Goal: Transaction & Acquisition: Purchase product/service

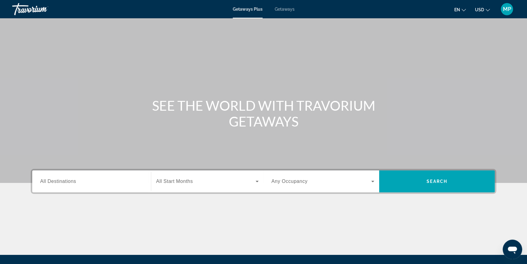
click at [65, 179] on span "All Destinations" at bounding box center [58, 180] width 36 height 5
click at [65, 179] on input "Destination All Destinations" at bounding box center [91, 181] width 103 height 7
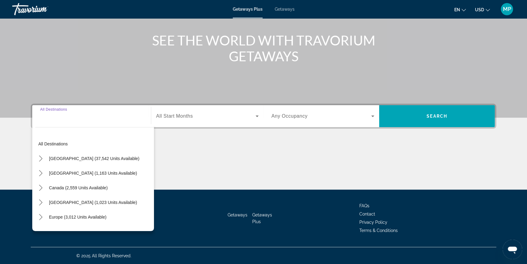
scroll to position [65, 0]
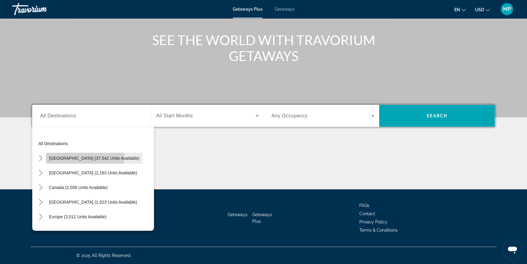
click at [75, 156] on span "United States (37,542 units available)" at bounding box center [94, 158] width 90 height 5
type input "**********"
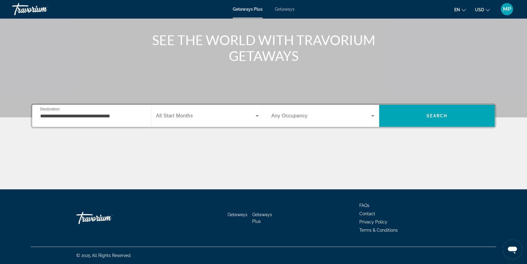
click at [176, 115] on span "All Start Months" at bounding box center [174, 115] width 37 height 5
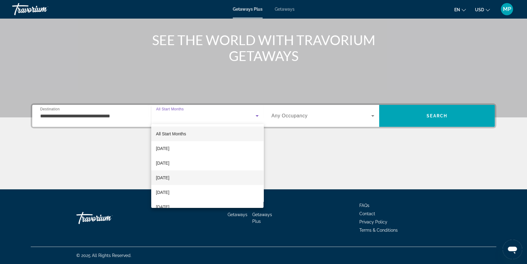
click at [167, 177] on span "December 2025" at bounding box center [162, 177] width 13 height 7
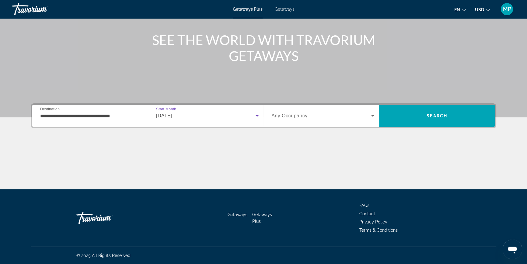
click at [317, 117] on span "Search widget" at bounding box center [321, 115] width 100 height 7
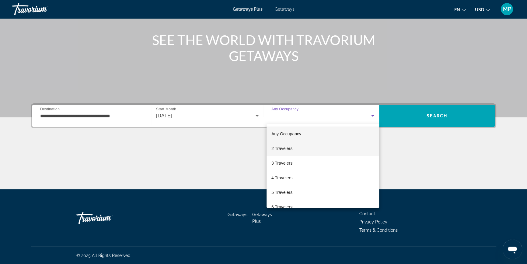
click at [288, 148] on span "2 Travelers" at bounding box center [281, 148] width 21 height 7
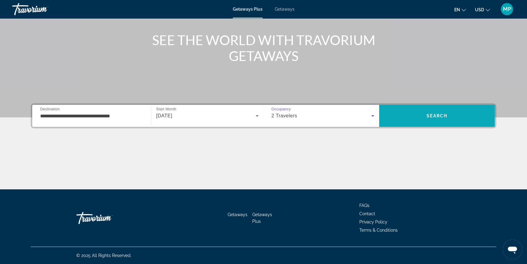
click at [426, 118] on span "Search" at bounding box center [437, 115] width 116 height 15
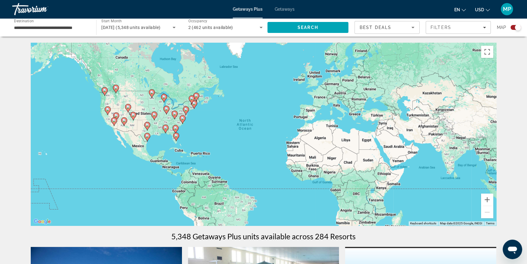
click at [175, 137] on image "Main content" at bounding box center [176, 136] width 4 height 4
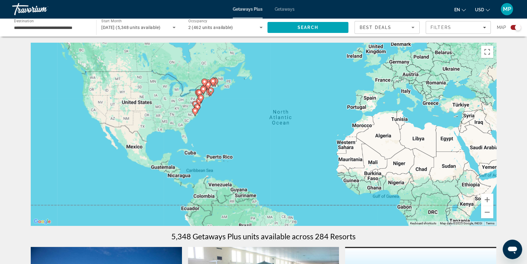
click at [175, 137] on div "To activate drag with keyboard, press Alt + Enter. Once in keyboard drag state,…" at bounding box center [264, 134] width 466 height 183
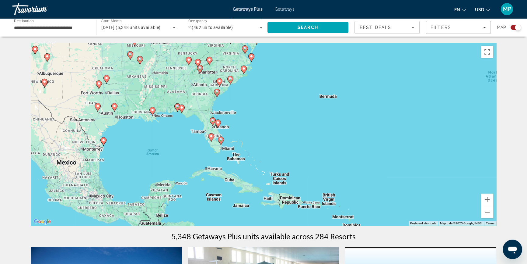
click at [220, 149] on div "To navigate, press the arrow keys. To activate drag with keyboard, press Alt + …" at bounding box center [264, 134] width 466 height 183
click at [219, 149] on div "To navigate, press the arrow keys. To activate drag with keyboard, press Alt + …" at bounding box center [264, 134] width 466 height 183
click at [216, 140] on div "To navigate, press the arrow keys. To activate drag with keyboard, press Alt + …" at bounding box center [264, 134] width 466 height 183
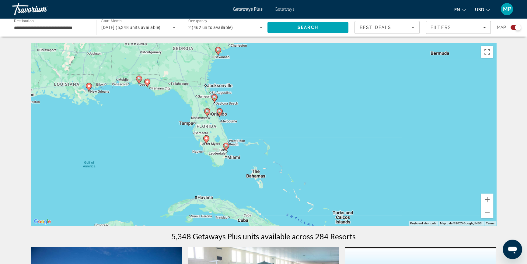
click at [224, 144] on icon "Main content" at bounding box center [225, 147] width 5 height 8
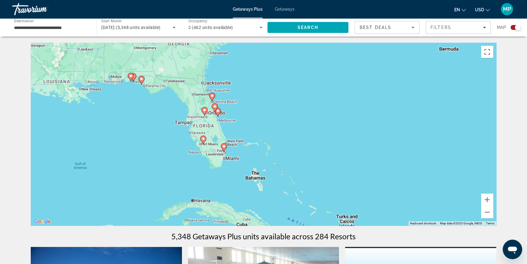
click at [224, 144] on div "To navigate, press the arrow keys. To activate drag with keyboard, press Alt + …" at bounding box center [264, 134] width 466 height 183
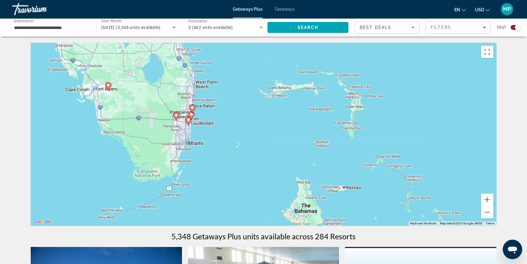
drag, startPoint x: 221, startPoint y: 177, endPoint x: 231, endPoint y: 108, distance: 69.3
click at [231, 108] on div "To navigate, press the arrow keys. To activate drag with keyboard, press Alt + …" at bounding box center [264, 134] width 466 height 183
click at [185, 112] on div "To navigate, press the arrow keys. To activate drag with keyboard, press Alt + …" at bounding box center [264, 134] width 466 height 183
click at [185, 111] on div "To navigate, press the arrow keys. To activate drag with keyboard, press Alt + …" at bounding box center [264, 134] width 466 height 183
click at [184, 111] on div "To navigate, press the arrow keys. To activate drag with keyboard, press Alt + …" at bounding box center [264, 134] width 466 height 183
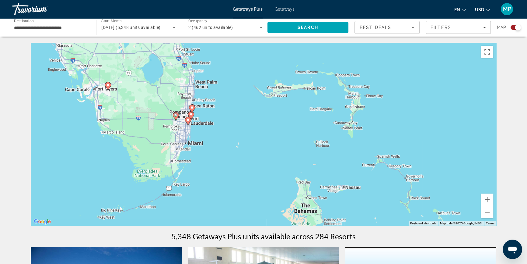
click at [184, 111] on div "To navigate, press the arrow keys. To activate drag with keyboard, press Alt + …" at bounding box center [264, 134] width 466 height 183
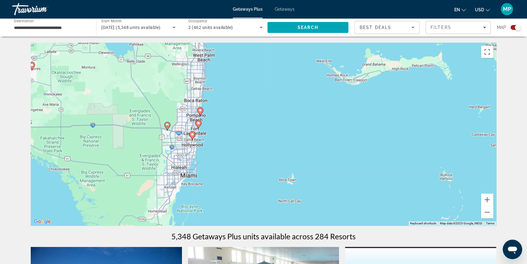
click at [188, 122] on div "To navigate, press the arrow keys. To activate drag with keyboard, press Alt + …" at bounding box center [264, 134] width 466 height 183
click at [191, 128] on div "To navigate, press the arrow keys. To activate drag with keyboard, press Alt + …" at bounding box center [264, 134] width 466 height 183
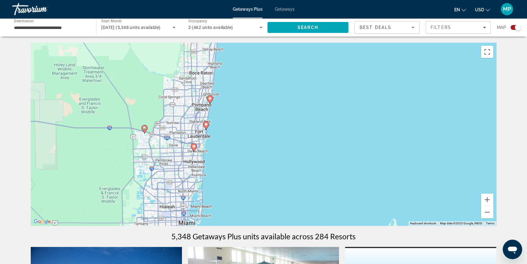
click at [199, 143] on div "To navigate, press the arrow keys. To activate drag with keyboard, press Alt + …" at bounding box center [264, 134] width 466 height 183
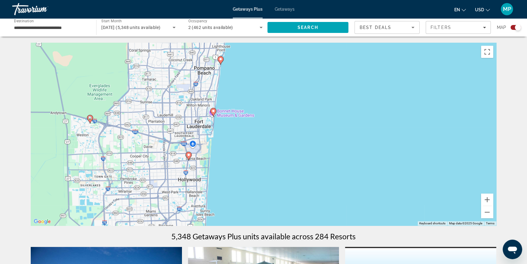
click at [207, 126] on div "To navigate, press the arrow keys. To activate drag with keyboard, press Alt + …" at bounding box center [264, 134] width 466 height 183
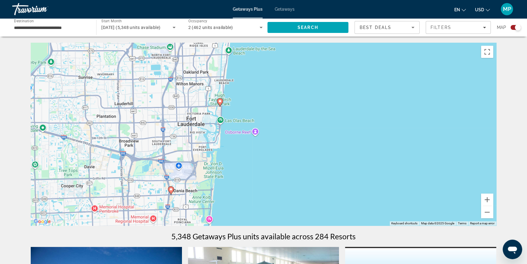
click at [220, 100] on image "Main content" at bounding box center [220, 101] width 4 height 4
type input "**********"
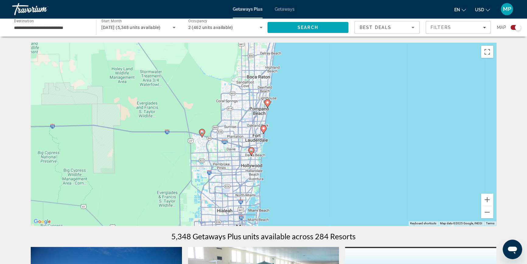
click at [263, 129] on image "Main content" at bounding box center [264, 128] width 4 height 4
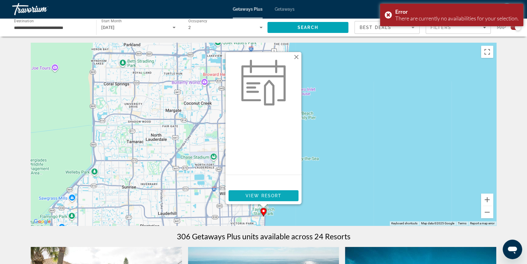
click at [260, 194] on span "View Resort" at bounding box center [264, 195] width 36 height 5
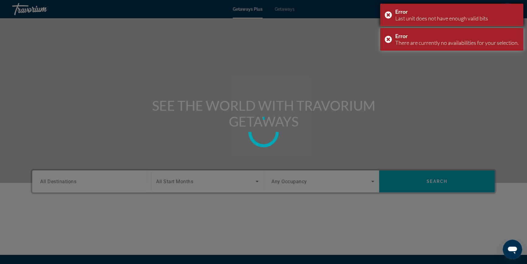
click at [387, 15] on div "Error Last unit does not have enough valid bits" at bounding box center [451, 15] width 143 height 23
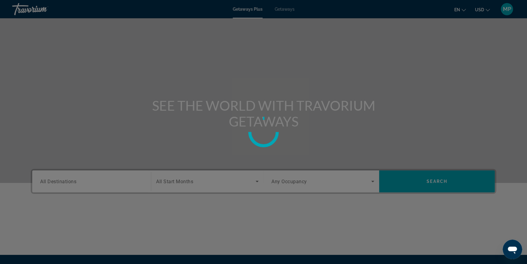
click at [63, 182] on div at bounding box center [263, 132] width 527 height 264
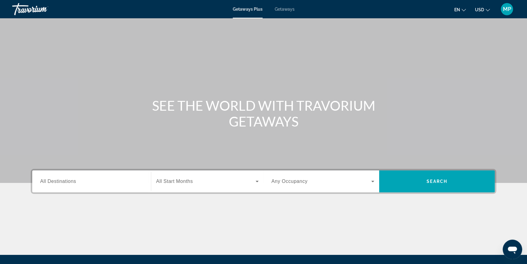
click at [288, 10] on span "Getaways" at bounding box center [285, 9] width 20 height 5
click at [65, 183] on span "All Destinations" at bounding box center [58, 180] width 36 height 5
click at [65, 183] on input "Destination All Destinations" at bounding box center [91, 181] width 103 height 7
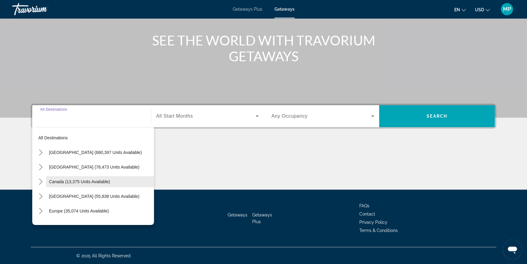
scroll to position [65, 0]
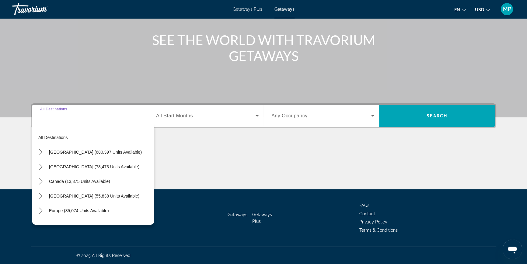
click at [80, 153] on span "United States (680,397 units available)" at bounding box center [95, 151] width 93 height 5
type input "**********"
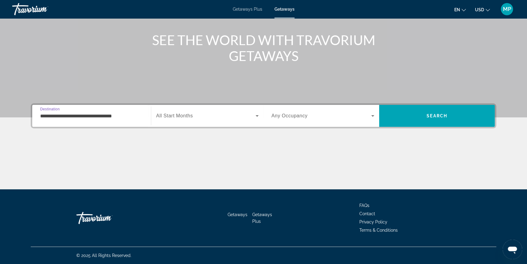
click at [177, 117] on span "All Start Months" at bounding box center [174, 115] width 37 height 5
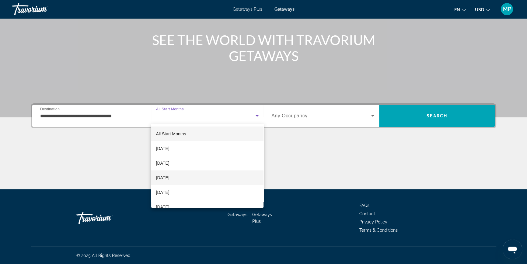
click at [161, 176] on span "December 2025" at bounding box center [162, 177] width 13 height 7
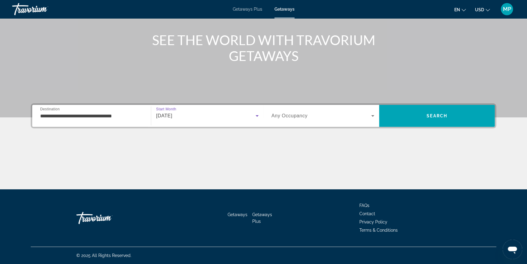
click at [296, 116] on span "Any Occupancy" at bounding box center [289, 115] width 36 height 5
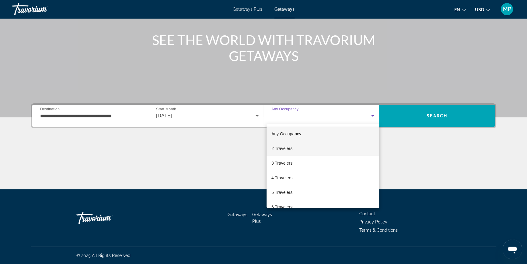
click at [280, 147] on span "2 Travelers" at bounding box center [281, 148] width 21 height 7
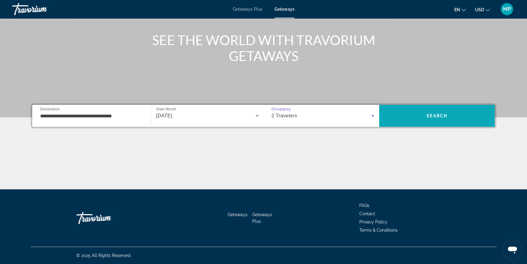
click at [443, 115] on span "Search" at bounding box center [437, 115] width 21 height 5
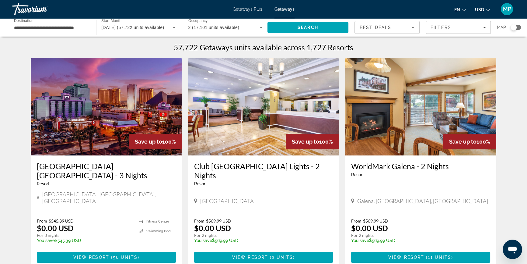
click at [516, 27] on div "Search widget" at bounding box center [514, 27] width 6 height 6
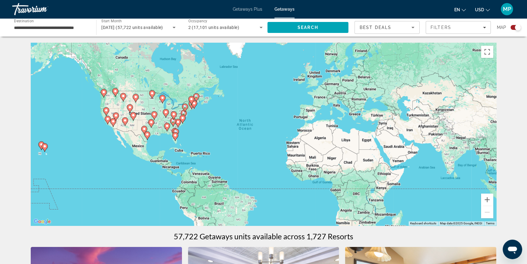
click at [177, 141] on div "To activate drag with keyboard, press Alt + Enter. Once in keyboard drag state,…" at bounding box center [264, 134] width 466 height 183
click at [174, 143] on div "To activate drag with keyboard, press Alt + Enter. Once in keyboard drag state,…" at bounding box center [264, 134] width 466 height 183
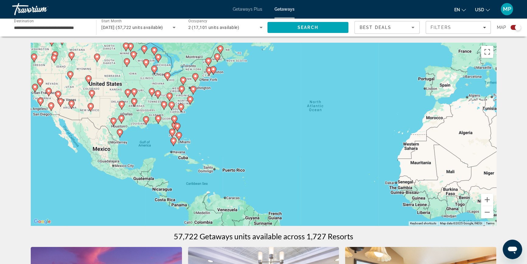
click at [177, 134] on icon "Main content" at bounding box center [178, 136] width 5 height 8
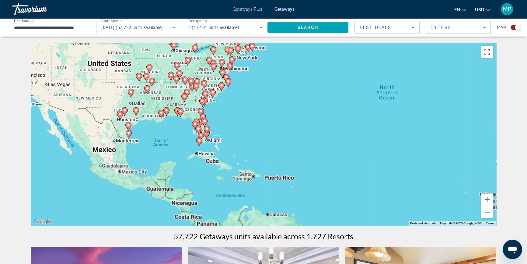
click at [177, 134] on div "To activate drag with keyboard, press Alt + Enter. Once in keyboard drag state,…" at bounding box center [264, 134] width 466 height 183
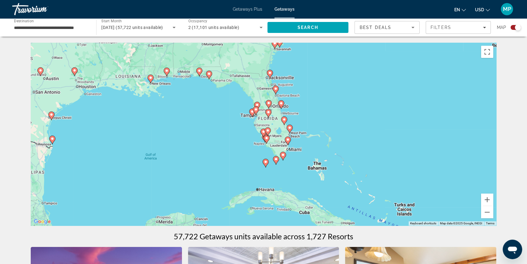
click at [294, 135] on div "To activate drag with keyboard, press Alt + Enter. Once in keyboard drag state,…" at bounding box center [264, 134] width 466 height 183
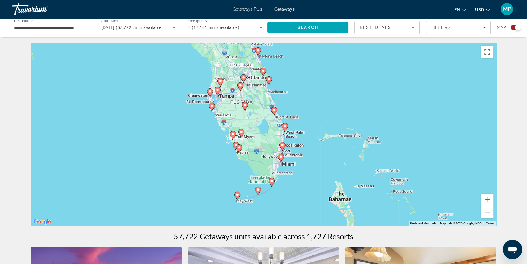
click at [298, 143] on div "To activate drag with keyboard, press Alt + Enter. Once in keyboard drag state,…" at bounding box center [264, 134] width 466 height 183
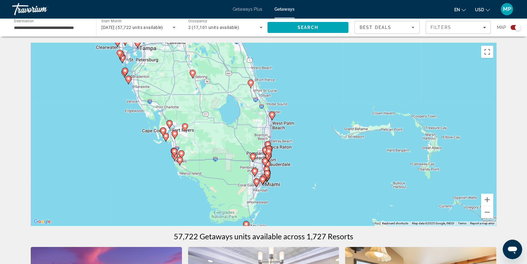
click at [272, 115] on image "Main content" at bounding box center [272, 115] width 4 height 4
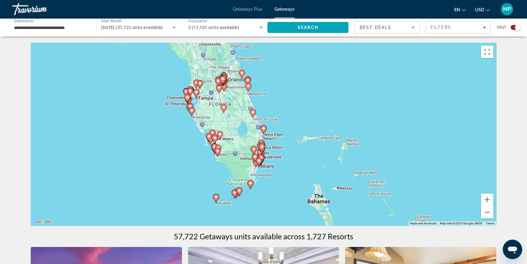
click at [265, 128] on image "Main content" at bounding box center [264, 128] width 4 height 4
type input "**********"
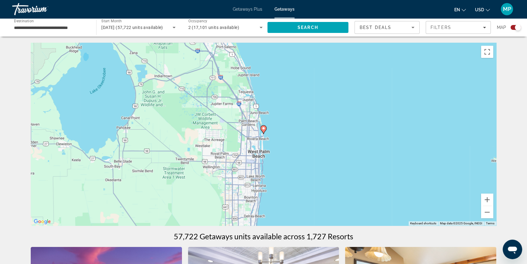
click at [263, 129] on image "Main content" at bounding box center [264, 128] width 4 height 4
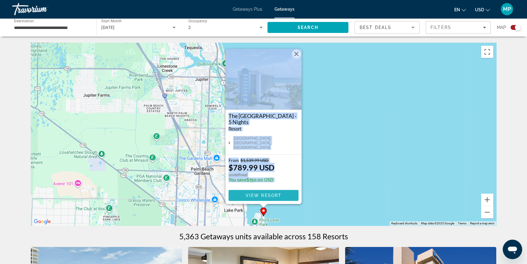
click at [264, 194] on span "View Resort" at bounding box center [264, 195] width 36 height 5
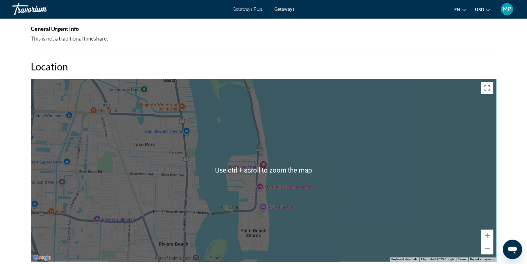
scroll to position [581, 0]
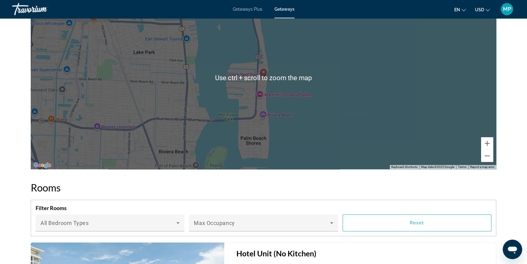
scroll to position [719, 0]
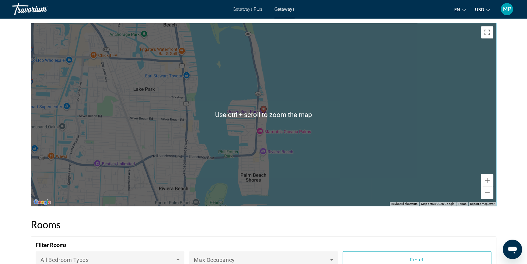
click at [370, 126] on div "To activate drag with keyboard, press Alt + Enter. Once in keyboard drag state,…" at bounding box center [264, 114] width 466 height 183
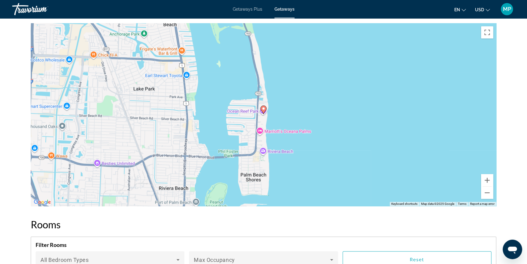
click at [214, 118] on div "To activate drag with keyboard, press Alt + Enter. Once in keyboard drag state,…" at bounding box center [264, 114] width 466 height 183
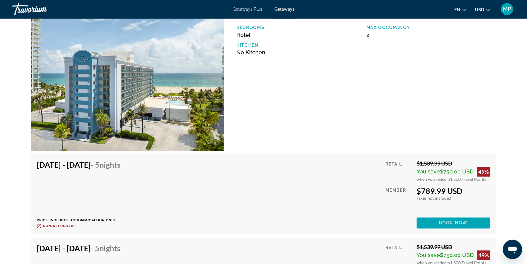
scroll to position [913, 0]
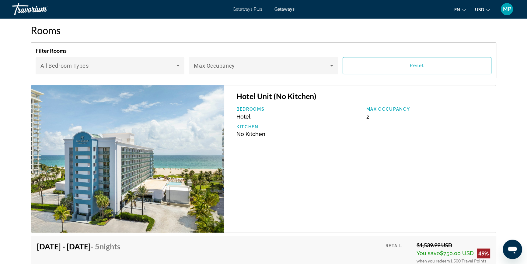
click at [134, 125] on img "Main content" at bounding box center [128, 158] width 194 height 147
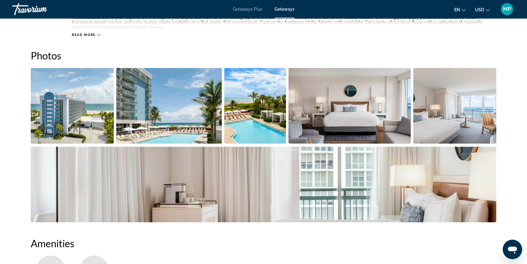
scroll to position [221, 0]
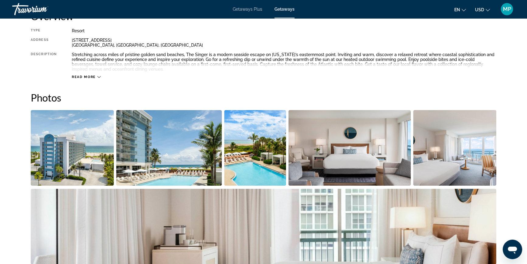
click at [68, 147] on img "Open full-screen image slider" at bounding box center [72, 147] width 83 height 75
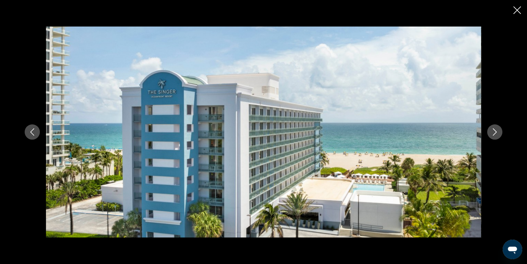
click at [498, 134] on icon "Next image" at bounding box center [494, 131] width 7 height 7
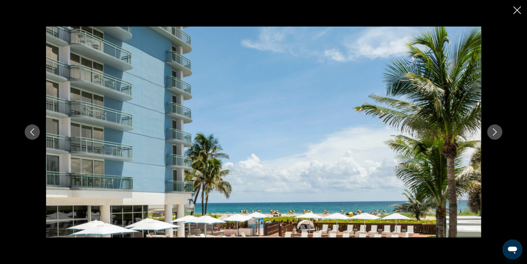
click at [498, 135] on icon "Next image" at bounding box center [494, 131] width 7 height 7
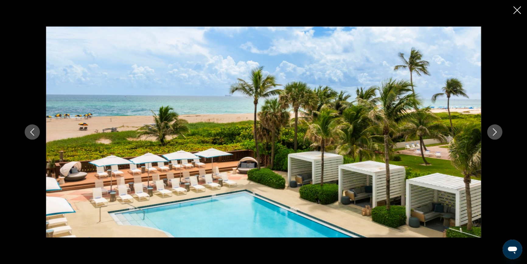
click at [498, 135] on icon "Next image" at bounding box center [494, 131] width 7 height 7
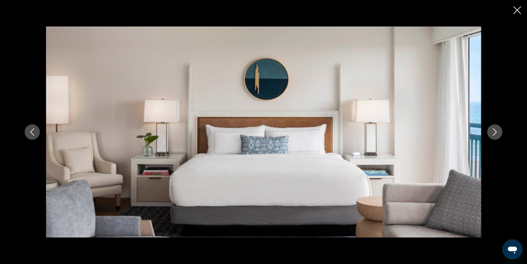
click at [498, 135] on icon "Next image" at bounding box center [494, 131] width 7 height 7
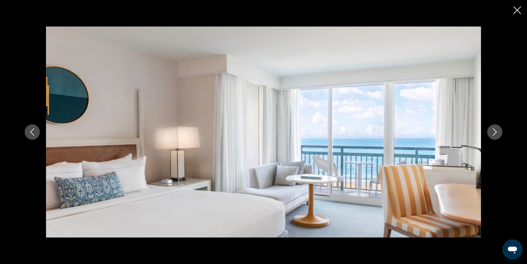
click at [498, 135] on icon "Next image" at bounding box center [494, 131] width 7 height 7
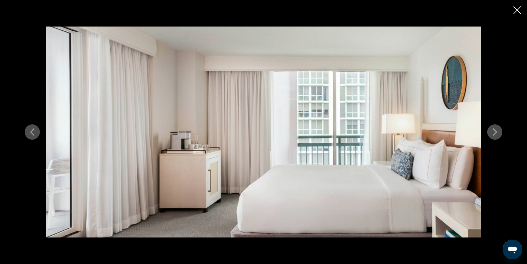
click at [497, 135] on icon "Next image" at bounding box center [494, 131] width 7 height 7
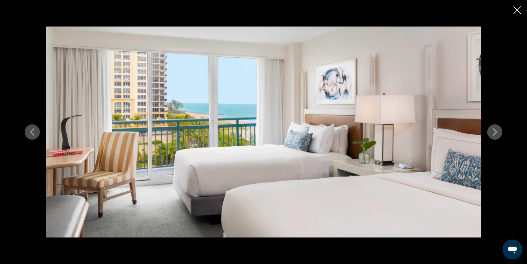
click at [497, 135] on icon "Next image" at bounding box center [494, 131] width 7 height 7
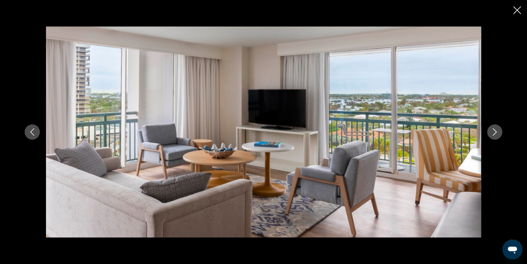
click at [497, 135] on icon "Next image" at bounding box center [494, 131] width 7 height 7
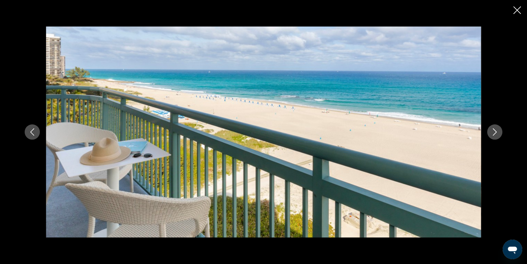
click at [497, 135] on icon "Next image" at bounding box center [494, 131] width 7 height 7
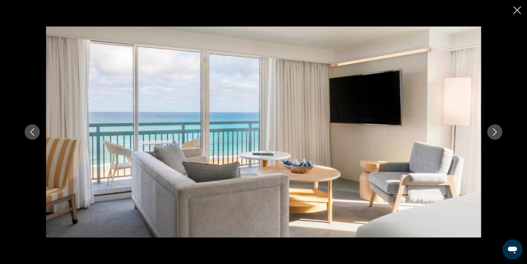
click at [497, 135] on icon "Next image" at bounding box center [494, 131] width 7 height 7
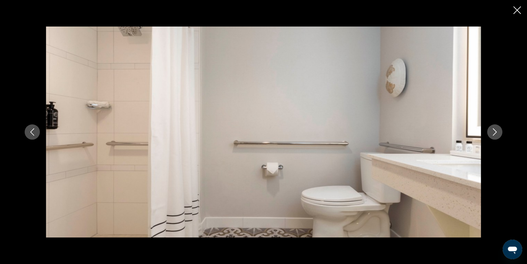
click at [497, 135] on icon "Next image" at bounding box center [494, 131] width 7 height 7
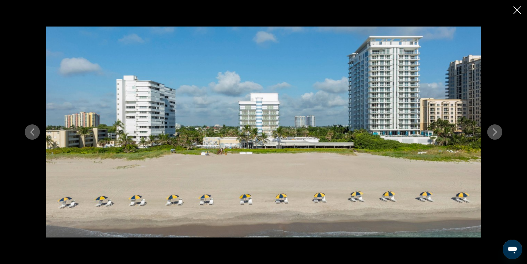
click at [496, 133] on icon "Next image" at bounding box center [494, 131] width 7 height 7
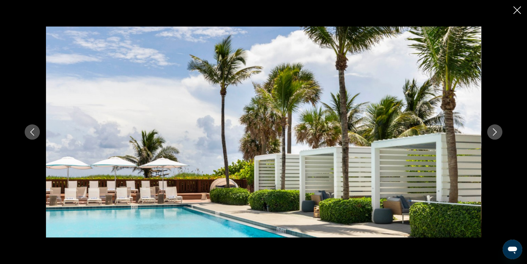
click at [495, 133] on icon "Next image" at bounding box center [495, 131] width 4 height 7
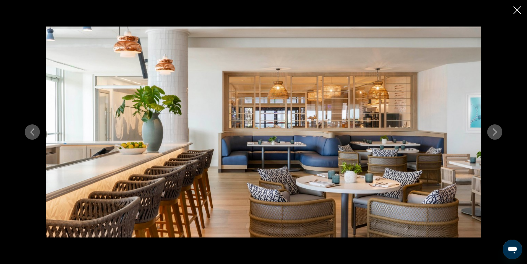
click at [495, 133] on icon "Next image" at bounding box center [495, 131] width 4 height 7
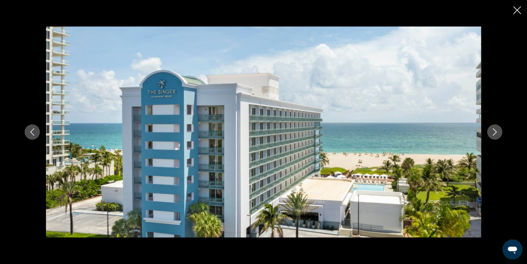
click at [493, 131] on icon "Next image" at bounding box center [494, 131] width 7 height 7
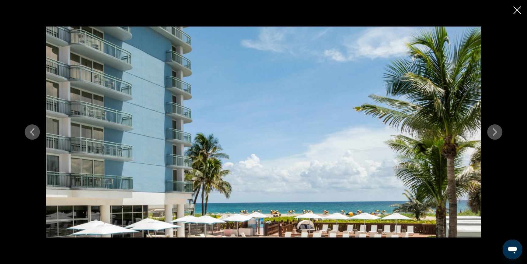
click at [495, 132] on icon "Next image" at bounding box center [494, 131] width 7 height 7
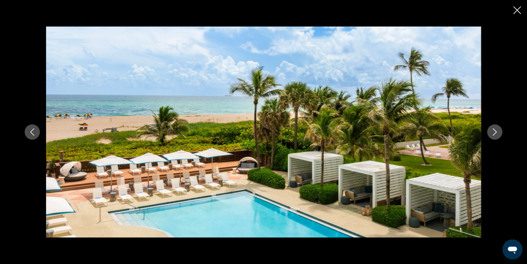
click at [495, 132] on icon "Next image" at bounding box center [494, 131] width 7 height 7
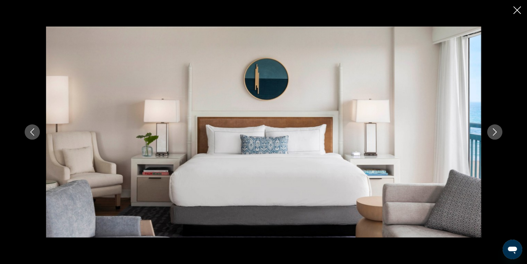
click at [495, 132] on icon "Next image" at bounding box center [495, 131] width 4 height 7
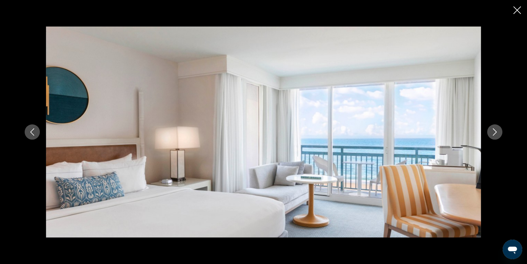
click at [516, 9] on icon "Close slideshow" at bounding box center [517, 10] width 8 height 8
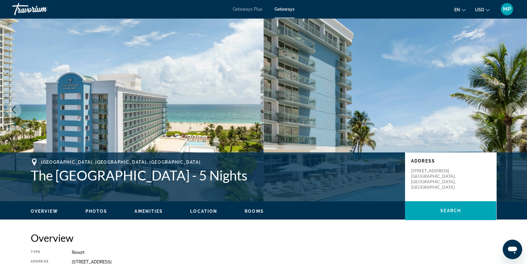
scroll to position [0, 0]
click at [39, 11] on div "Travorium" at bounding box center [42, 9] width 61 height 16
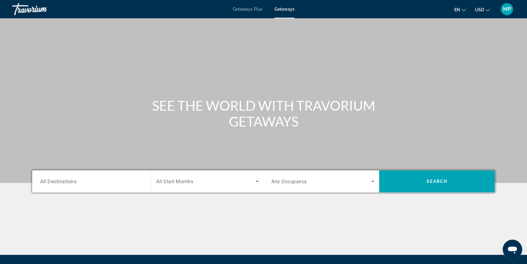
click at [72, 184] on div "Destination All Destinations" at bounding box center [91, 181] width 103 height 17
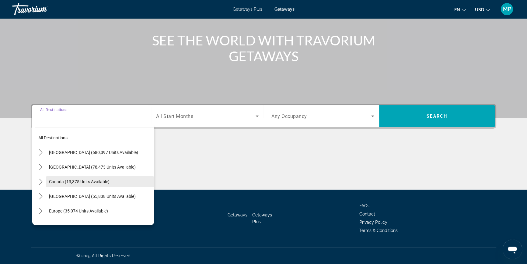
scroll to position [65, 0]
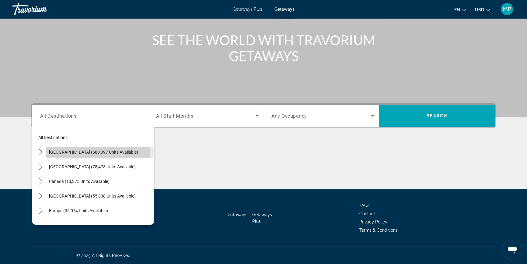
click at [64, 152] on span "United States (680,397 units available)" at bounding box center [93, 151] width 89 height 5
type input "**********"
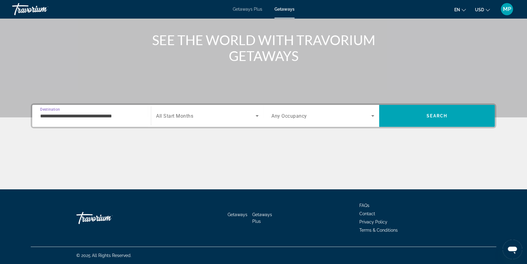
click at [169, 117] on span "All Start Months" at bounding box center [174, 116] width 37 height 6
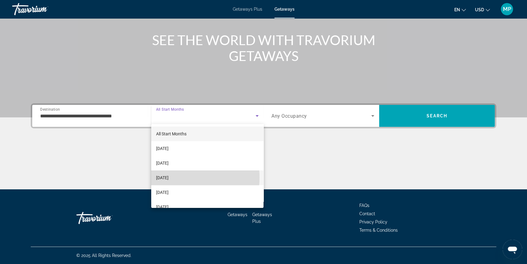
click at [169, 177] on span "December 2025" at bounding box center [162, 177] width 12 height 7
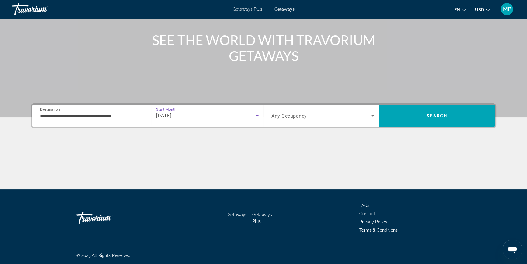
click at [295, 118] on span "Any Occupancy" at bounding box center [289, 116] width 36 height 6
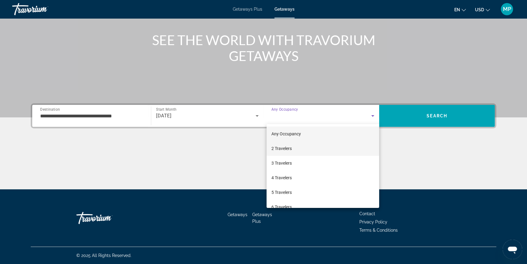
click at [279, 145] on span "2 Travelers" at bounding box center [281, 148] width 20 height 7
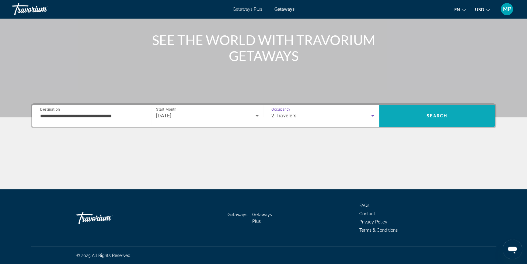
click at [423, 114] on span "Search" at bounding box center [437, 115] width 116 height 15
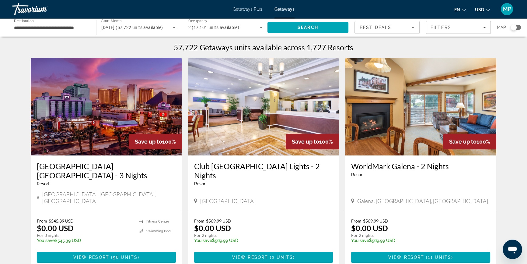
click at [515, 28] on div "Search widget" at bounding box center [514, 27] width 6 height 6
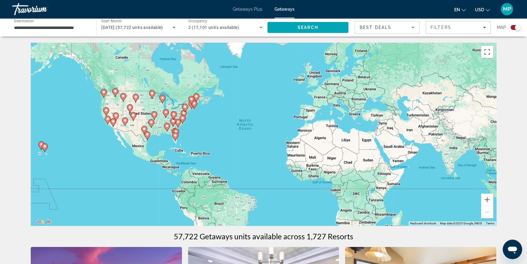
click at [177, 135] on image "Main content" at bounding box center [175, 135] width 4 height 4
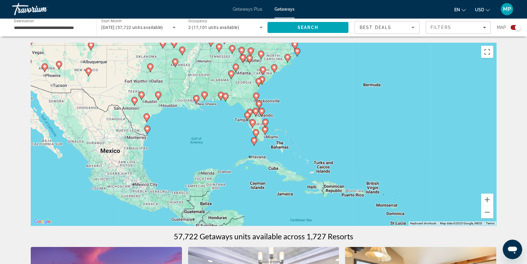
click at [276, 129] on div "To activate drag with keyboard, press Alt + Enter. Once in keyboard drag state,…" at bounding box center [264, 134] width 466 height 183
click at [262, 133] on gmp-advanced-marker "Main content" at bounding box center [265, 130] width 6 height 9
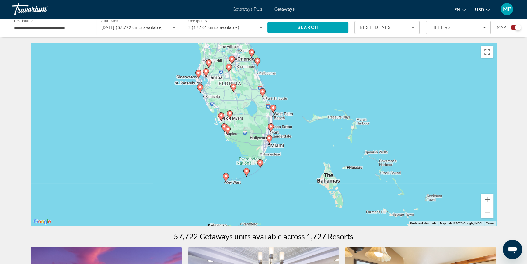
click at [283, 125] on div "To activate drag with keyboard, press Alt + Enter. Once in keyboard drag state,…" at bounding box center [264, 134] width 466 height 183
click at [286, 130] on div "To activate drag with keyboard, press Alt + Enter. Once in keyboard drag state,…" at bounding box center [264, 134] width 466 height 183
click at [285, 130] on div "To activate drag with keyboard, press Alt + Enter. Once in keyboard drag state,…" at bounding box center [264, 134] width 466 height 183
click at [272, 122] on div "To activate drag with keyboard, press Alt + Enter. Once in keyboard drag state,…" at bounding box center [264, 134] width 466 height 183
click at [487, 200] on button "Zoom in" at bounding box center [487, 199] width 12 height 12
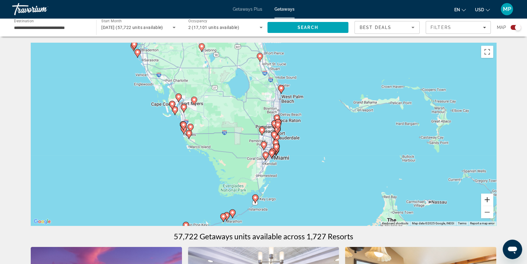
click at [485, 199] on button "Zoom in" at bounding box center [487, 199] width 12 height 12
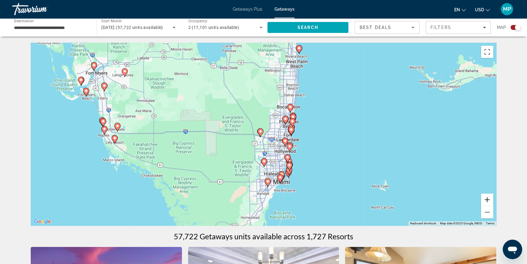
click at [485, 199] on button "Zoom in" at bounding box center [487, 199] width 12 height 12
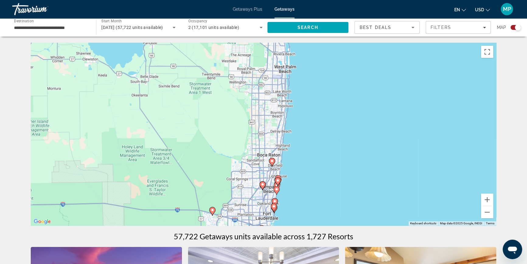
drag, startPoint x: 366, startPoint y: 93, endPoint x: 320, endPoint y: 168, distance: 88.6
click at [320, 168] on div "To activate drag with keyboard, press Alt + Enter. Once in keyboard drag state,…" at bounding box center [264, 134] width 466 height 183
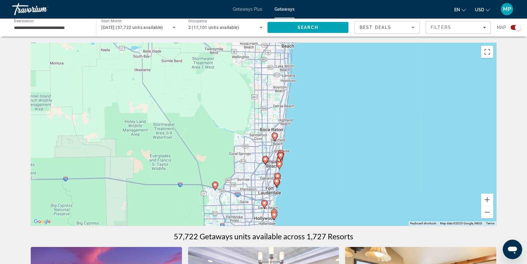
drag, startPoint x: 347, startPoint y: 104, endPoint x: 350, endPoint y: 77, distance: 27.3
click at [350, 77] on div "To activate drag with keyboard, press Alt + Enter. Once in keyboard drag state,…" at bounding box center [264, 134] width 466 height 183
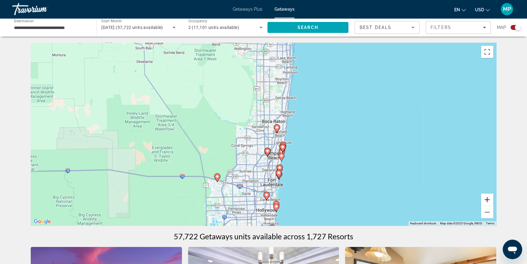
click at [488, 200] on button "Zoom in" at bounding box center [487, 199] width 12 height 12
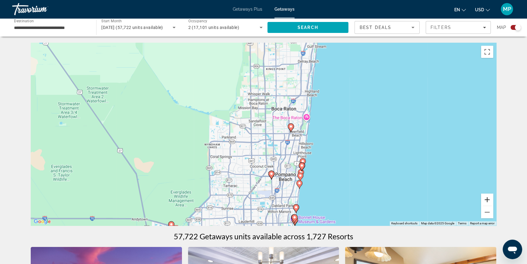
click at [486, 199] on button "Zoom in" at bounding box center [487, 199] width 12 height 12
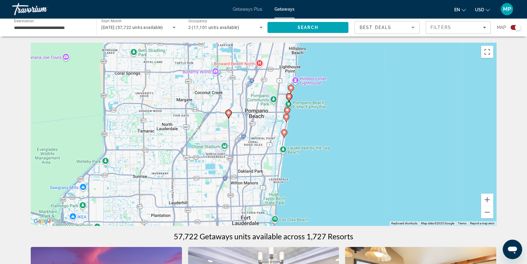
drag, startPoint x: 415, startPoint y: 169, endPoint x: 362, endPoint y: 61, distance: 120.2
click at [362, 61] on div "To activate drag with keyboard, press Alt + Enter. Once in keyboard drag state,…" at bounding box center [264, 134] width 466 height 183
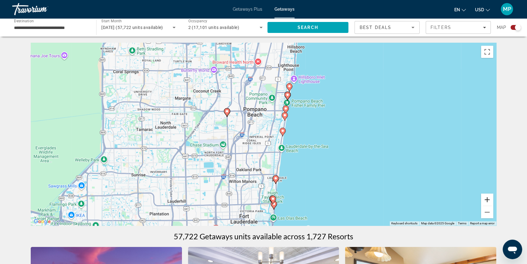
click at [487, 200] on button "Zoom in" at bounding box center [487, 199] width 12 height 12
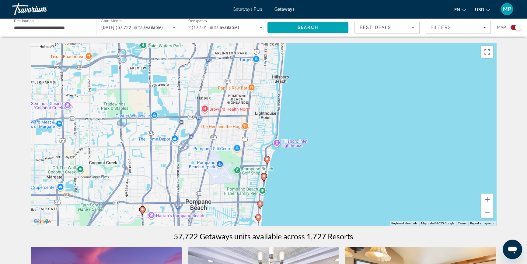
drag, startPoint x: 367, startPoint y: 101, endPoint x: 330, endPoint y: 204, distance: 109.2
click at [330, 204] on div "To activate drag with keyboard, press Alt + Enter. Once in keyboard drag state,…" at bounding box center [264, 134] width 466 height 183
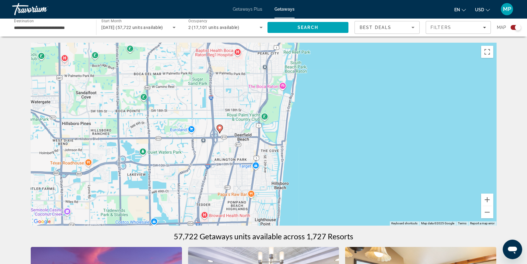
drag, startPoint x: 337, startPoint y: 88, endPoint x: 336, endPoint y: 194, distance: 105.9
click at [336, 194] on div "To activate drag with keyboard, press Alt + Enter. Once in keyboard drag state,…" at bounding box center [264, 134] width 466 height 183
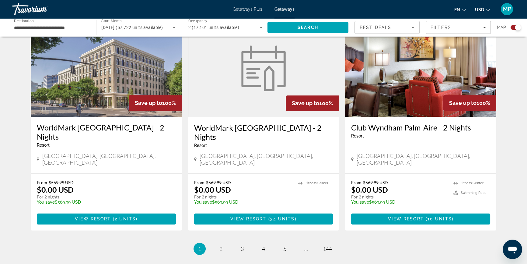
scroll to position [937, 0]
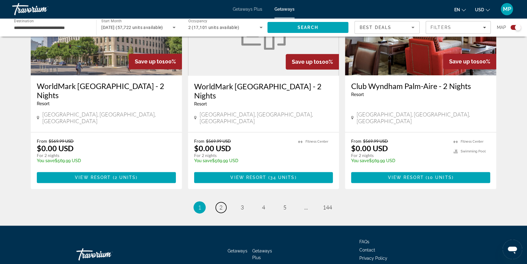
click at [219, 202] on link "page 2" at bounding box center [221, 207] width 11 height 11
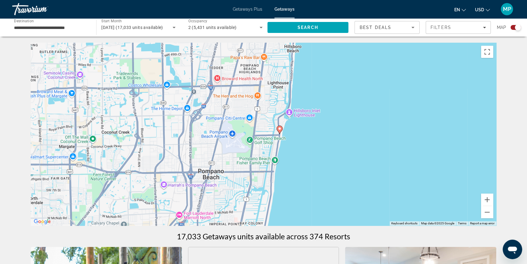
drag, startPoint x: 390, startPoint y: 194, endPoint x: 403, endPoint y: 54, distance: 139.7
click at [403, 55] on div "To activate drag with keyboard, press Alt + Enter. Once in keyboard drag state,…" at bounding box center [264, 134] width 466 height 183
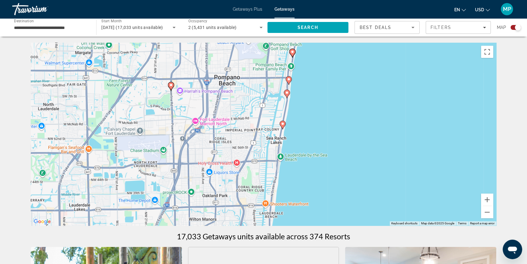
drag, startPoint x: 321, startPoint y: 168, endPoint x: 335, endPoint y: 77, distance: 92.1
click at [335, 77] on div "To activate drag with keyboard, press Alt + Enter. Once in keyboard drag state,…" at bounding box center [264, 134] width 466 height 183
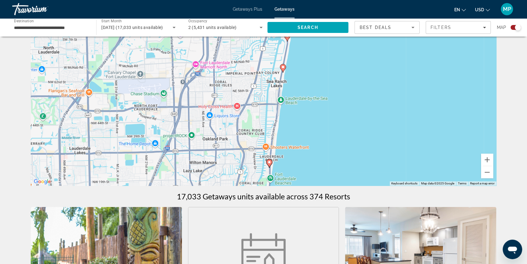
scroll to position [83, 0]
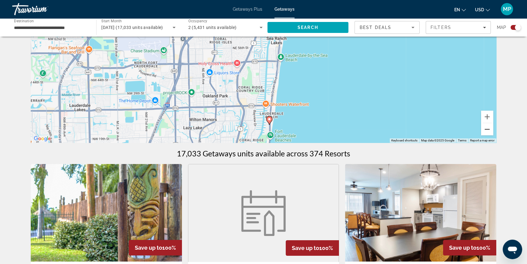
click at [485, 133] on button "Zoom out" at bounding box center [487, 129] width 12 height 12
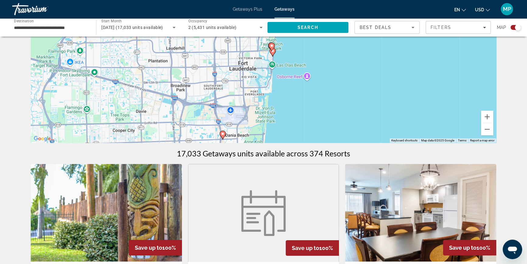
drag, startPoint x: 335, startPoint y: 113, endPoint x: 343, endPoint y: 56, distance: 57.5
click at [343, 56] on div "To activate drag with keyboard, press Alt + Enter. Once in keyboard drag state,…" at bounding box center [264, 51] width 466 height 183
click at [272, 52] on image "Main content" at bounding box center [273, 51] width 4 height 4
type input "**********"
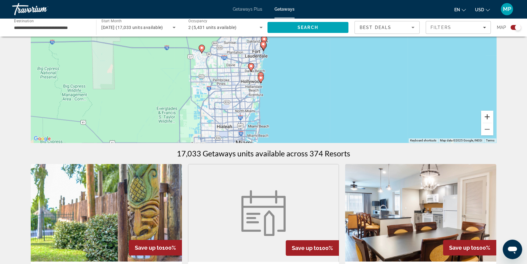
click at [484, 117] on button "Zoom in" at bounding box center [487, 116] width 12 height 12
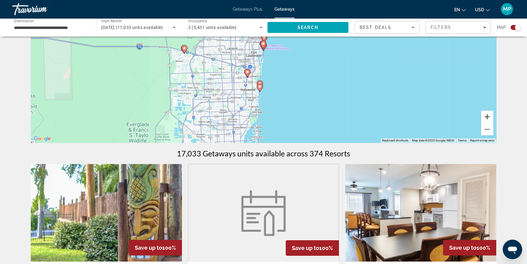
click at [484, 117] on button "Zoom in" at bounding box center [487, 116] width 12 height 12
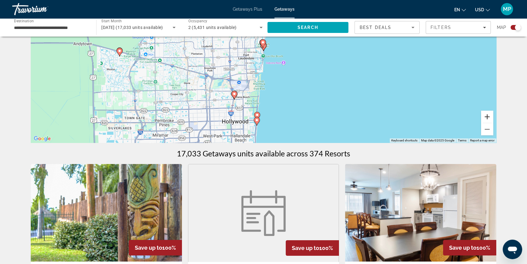
click at [484, 117] on button "Zoom in" at bounding box center [487, 116] width 12 height 12
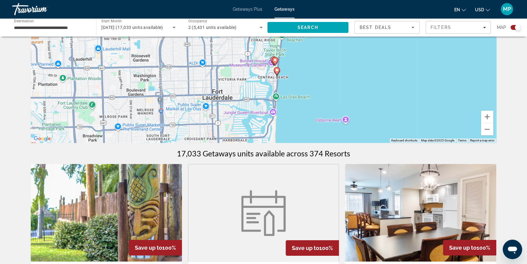
drag, startPoint x: 329, startPoint y: 56, endPoint x: 342, endPoint y: 82, distance: 28.9
click at [342, 82] on div "To activate drag with keyboard, press Alt + Enter. Once in keyboard drag state,…" at bounding box center [264, 51] width 466 height 183
click at [275, 69] on icon "Main content" at bounding box center [276, 71] width 5 height 8
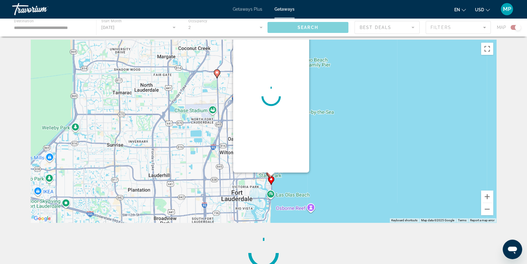
scroll to position [0, 0]
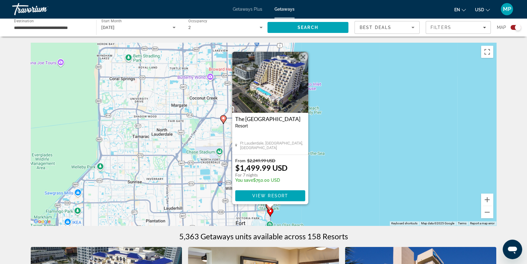
click at [345, 178] on div "To activate drag with keyboard, press Alt + Enter. Once in keyboard drag state,…" at bounding box center [264, 134] width 466 height 183
click at [305, 58] on button "Close" at bounding box center [303, 56] width 9 height 9
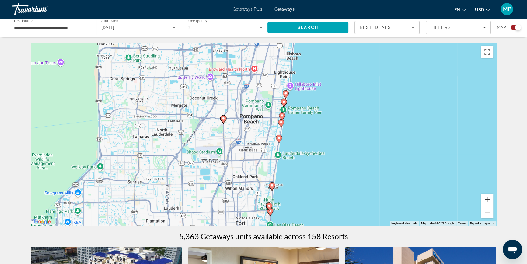
click at [488, 201] on button "Zoom in" at bounding box center [487, 199] width 12 height 12
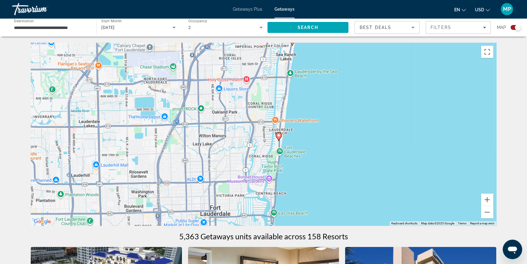
drag, startPoint x: 389, startPoint y: 197, endPoint x: 388, endPoint y: 89, distance: 107.4
click at [388, 89] on div "To activate drag with keyboard, press Alt + Enter. Once in keyboard drag state,…" at bounding box center [264, 134] width 466 height 183
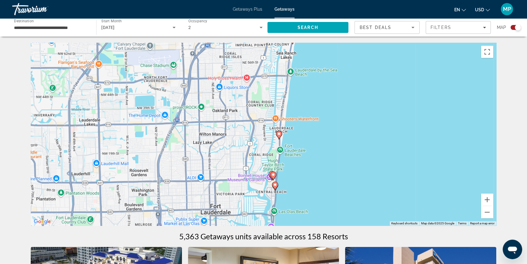
click at [274, 175] on image "Main content" at bounding box center [273, 175] width 4 height 4
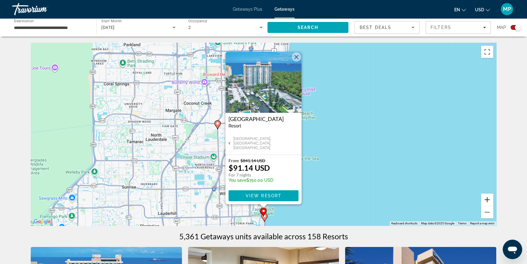
click at [486, 198] on button "Zoom in" at bounding box center [487, 199] width 12 height 12
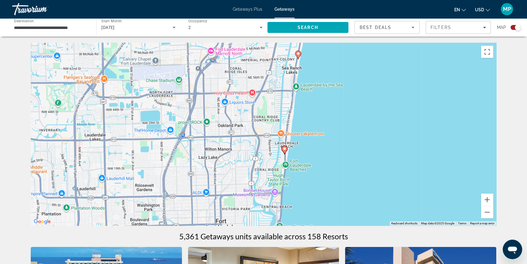
drag, startPoint x: 347, startPoint y: 195, endPoint x: 362, endPoint y: 93, distance: 103.3
click at [362, 93] on div "To activate drag with keyboard, press Alt + Enter. Once in keyboard drag state,…" at bounding box center [264, 134] width 466 height 183
click at [485, 200] on button "Zoom in" at bounding box center [487, 199] width 12 height 12
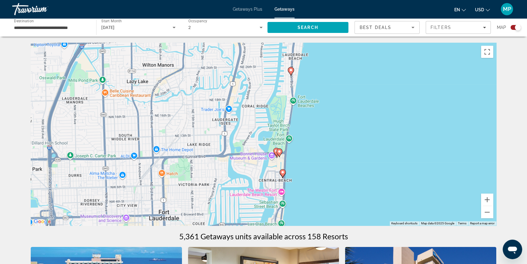
drag, startPoint x: 410, startPoint y: 165, endPoint x: 399, endPoint y: 84, distance: 81.9
click at [401, 82] on div "To activate drag with keyboard, press Alt + Enter. Once in keyboard drag state,…" at bounding box center [264, 134] width 466 height 183
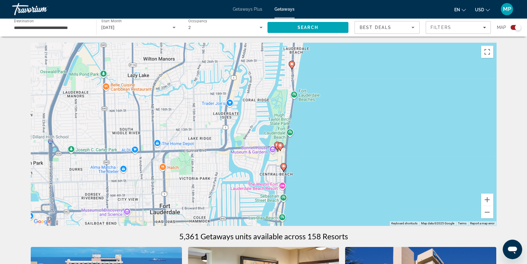
click at [278, 149] on gmp-advanced-marker "Main content" at bounding box center [280, 146] width 6 height 9
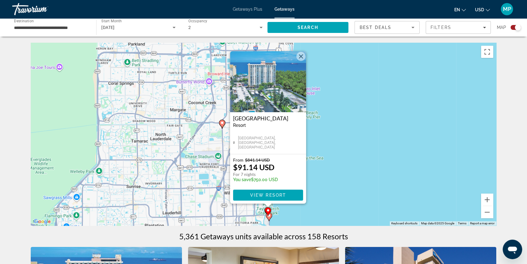
click at [377, 178] on div "To activate drag with keyboard, press Alt + Enter. Once in keyboard drag state,…" at bounding box center [264, 134] width 466 height 183
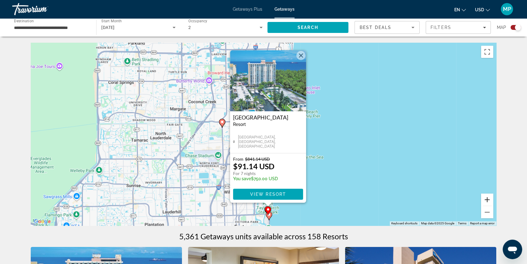
click at [487, 201] on button "Zoom in" at bounding box center [487, 199] width 12 height 12
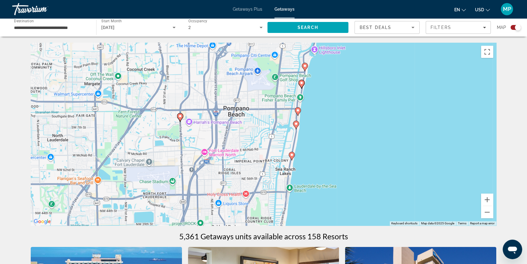
click at [291, 155] on image "Main content" at bounding box center [292, 155] width 4 height 4
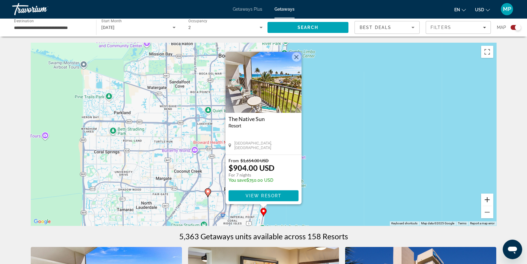
click at [484, 199] on button "Zoom in" at bounding box center [487, 199] width 12 height 12
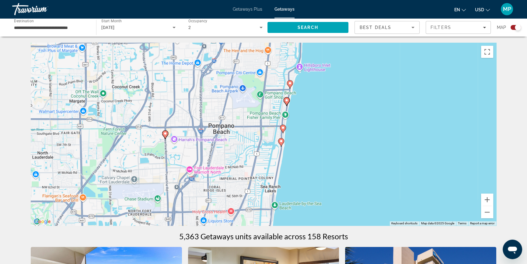
drag, startPoint x: 355, startPoint y: 198, endPoint x: 369, endPoint y: 70, distance: 129.0
click at [369, 70] on div "To activate drag with keyboard, press Alt + Enter. Once in keyboard drag state,…" at bounding box center [264, 134] width 466 height 183
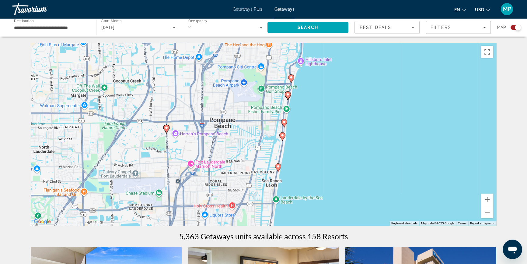
click at [284, 136] on image "Main content" at bounding box center [283, 135] width 4 height 4
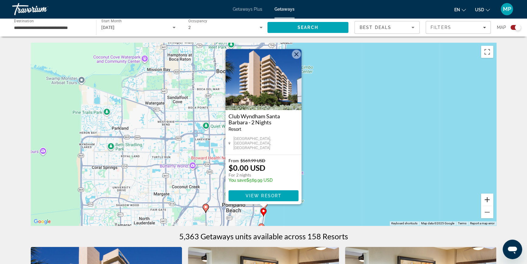
click at [490, 199] on button "Zoom in" at bounding box center [487, 199] width 12 height 12
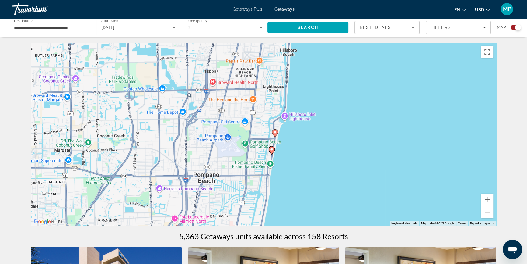
drag, startPoint x: 348, startPoint y: 186, endPoint x: 351, endPoint y: 82, distance: 104.1
click at [351, 82] on div "To activate drag with keyboard, press Alt + Enter. Once in keyboard drag state,…" at bounding box center [264, 134] width 466 height 183
click at [275, 134] on icon "Main content" at bounding box center [274, 133] width 5 height 8
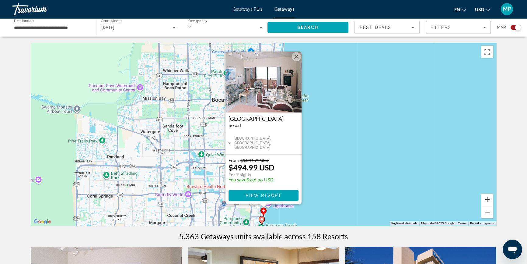
click at [488, 199] on button "Zoom in" at bounding box center [487, 199] width 12 height 12
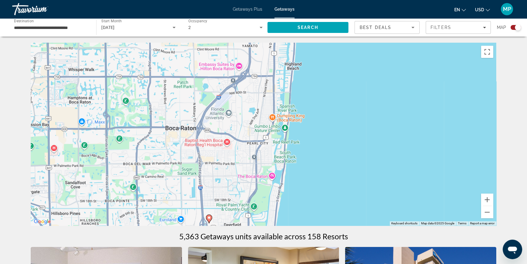
drag, startPoint x: 352, startPoint y: 125, endPoint x: 347, endPoint y: 185, distance: 59.6
click at [345, 188] on div "To activate drag with keyboard, press Alt + Enter. Once in keyboard drag state,…" at bounding box center [264, 134] width 466 height 183
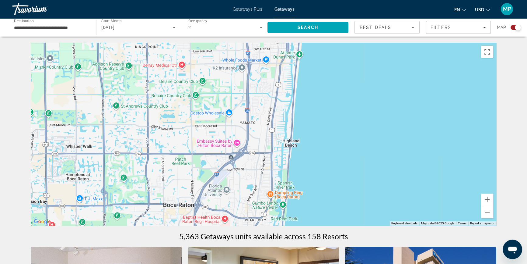
drag, startPoint x: 347, startPoint y: 105, endPoint x: 345, endPoint y: 187, distance: 82.2
click at [345, 188] on div "To activate drag with keyboard, press Alt + Enter. Once in keyboard drag state,…" at bounding box center [264, 134] width 466 height 183
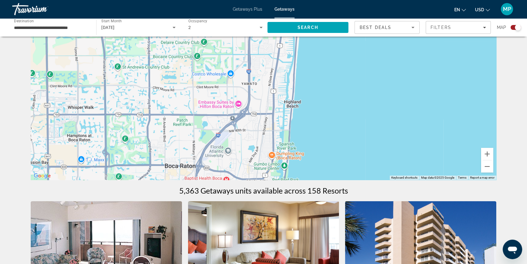
scroll to position [138, 0]
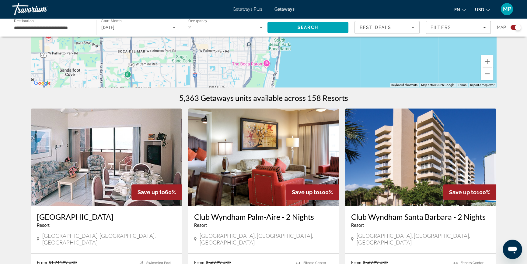
drag, startPoint x: 347, startPoint y: 58, endPoint x: 345, endPoint y: 14, distance: 43.9
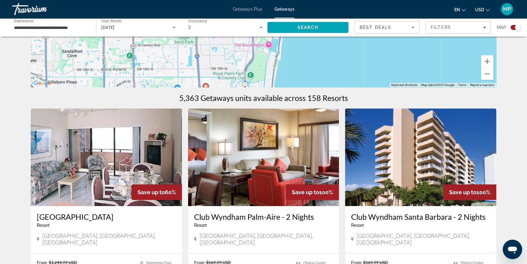
drag, startPoint x: 380, startPoint y: 71, endPoint x: 383, endPoint y: 52, distance: 18.7
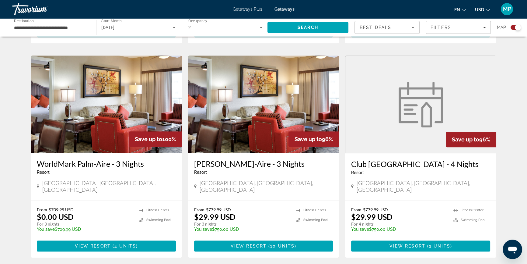
scroll to position [415, 0]
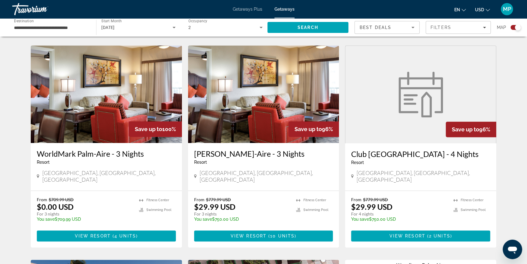
click at [245, 95] on img "Main content" at bounding box center [263, 93] width 151 height 97
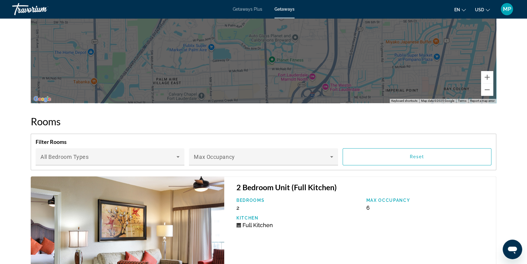
scroll to position [913, 0]
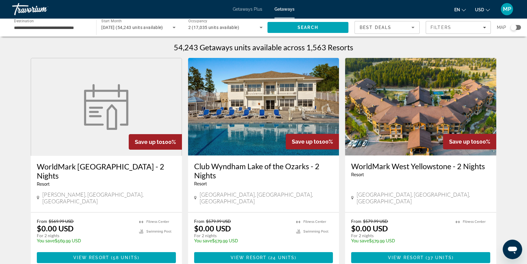
click at [515, 28] on div "Search widget" at bounding box center [514, 27] width 6 height 6
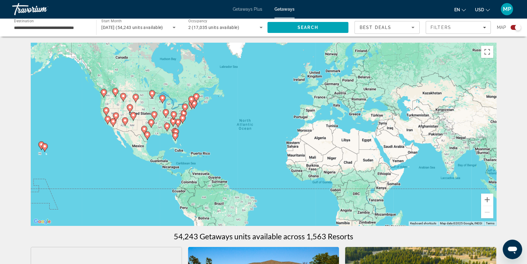
click at [185, 133] on div "To activate drag with keyboard, press Alt + Enter. Once in keyboard drag state,…" at bounding box center [264, 134] width 466 height 183
click at [485, 200] on button "Zoom in" at bounding box center [487, 199] width 12 height 12
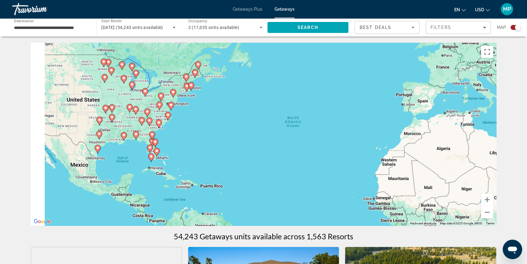
drag, startPoint x: 183, startPoint y: 134, endPoint x: 314, endPoint y: 133, distance: 130.9
click at [314, 134] on div "To activate drag with keyboard, press Alt + Enter. Once in keyboard drag state,…" at bounding box center [264, 134] width 466 height 183
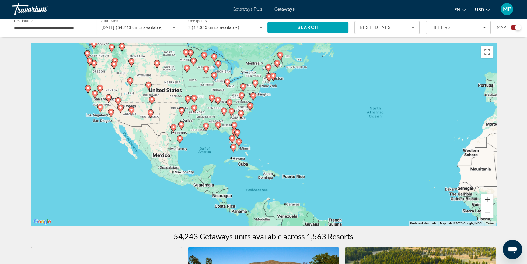
click at [490, 201] on button "Zoom in" at bounding box center [487, 199] width 12 height 12
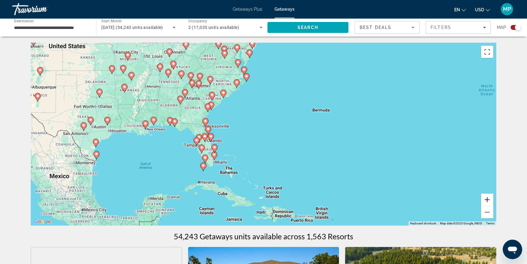
click at [485, 198] on button "Zoom in" at bounding box center [487, 199] width 12 height 12
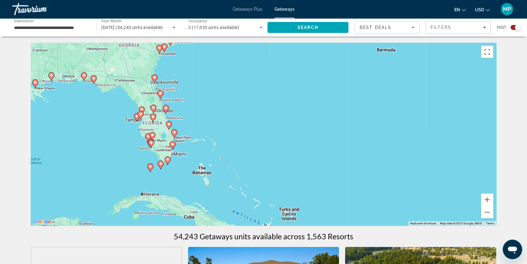
drag, startPoint x: 224, startPoint y: 165, endPoint x: 230, endPoint y: 125, distance: 40.1
click at [230, 125] on div "To activate drag with keyboard, press Alt + Enter. Once in keyboard drag state,…" at bounding box center [264, 134] width 466 height 183
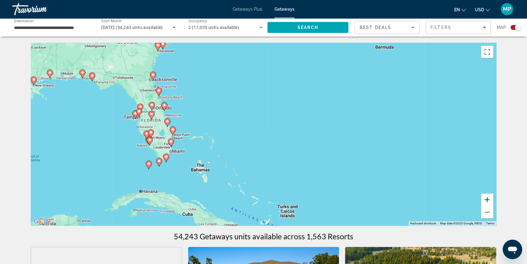
click at [488, 200] on button "Zoom in" at bounding box center [487, 199] width 12 height 12
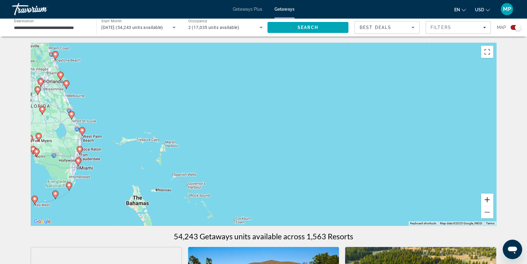
click at [488, 200] on button "Zoom in" at bounding box center [487, 199] width 12 height 12
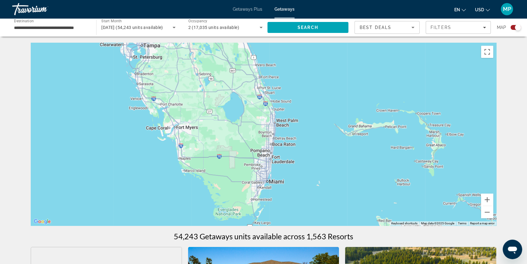
drag, startPoint x: 135, startPoint y: 144, endPoint x: 509, endPoint y: 125, distance: 374.5
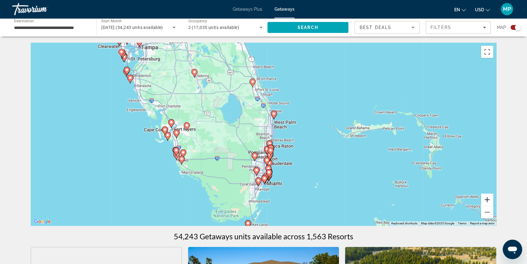
click at [488, 200] on button "Zoom in" at bounding box center [487, 199] width 12 height 12
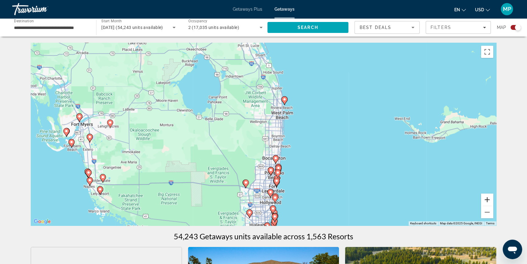
click at [488, 199] on button "Zoom in" at bounding box center [487, 199] width 12 height 12
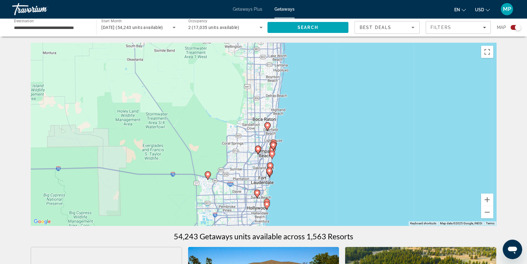
drag, startPoint x: 327, startPoint y: 180, endPoint x: 306, endPoint y: 116, distance: 66.9
click at [306, 116] on div "To activate drag with keyboard, press Alt + Enter. Once in keyboard drag state,…" at bounding box center [264, 134] width 466 height 183
click at [487, 199] on button "Zoom in" at bounding box center [487, 199] width 12 height 12
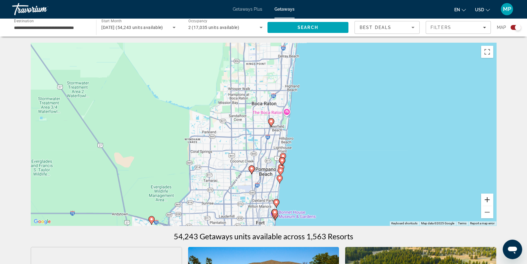
click at [487, 200] on button "Zoom in" at bounding box center [487, 199] width 12 height 12
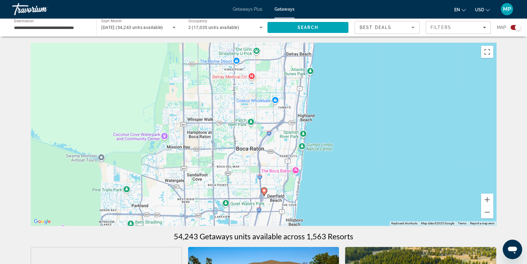
drag, startPoint x: 356, startPoint y: 100, endPoint x: 341, endPoint y: 178, distance: 79.0
click at [341, 178] on div "To activate drag with keyboard, press Alt + Enter. Once in keyboard drag state,…" at bounding box center [264, 134] width 466 height 183
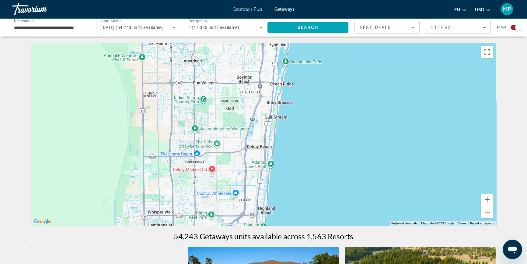
drag, startPoint x: 363, startPoint y: 96, endPoint x: 324, endPoint y: 189, distance: 101.6
click at [324, 189] on div "To activate drag with keyboard, press Alt + Enter. Once in keyboard drag state,…" at bounding box center [264, 134] width 466 height 183
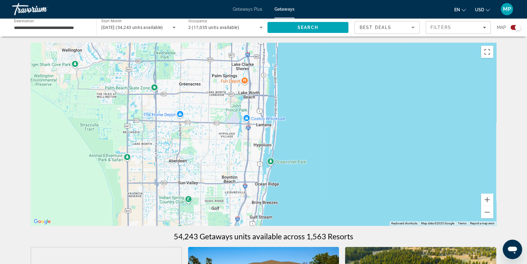
drag, startPoint x: 348, startPoint y: 91, endPoint x: 335, endPoint y: 186, distance: 95.9
click at [335, 186] on div "Main content" at bounding box center [264, 134] width 466 height 183
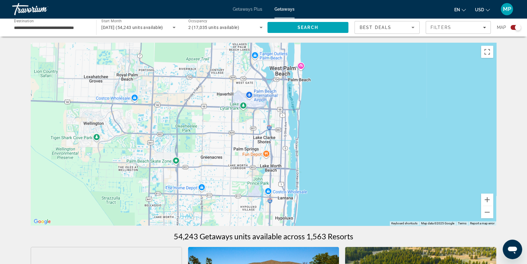
drag, startPoint x: 317, startPoint y: 118, endPoint x: 339, endPoint y: 177, distance: 63.2
click at [338, 179] on div "Main content" at bounding box center [264, 134] width 466 height 183
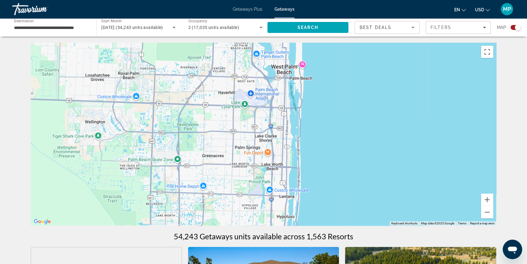
scroll to position [27, 0]
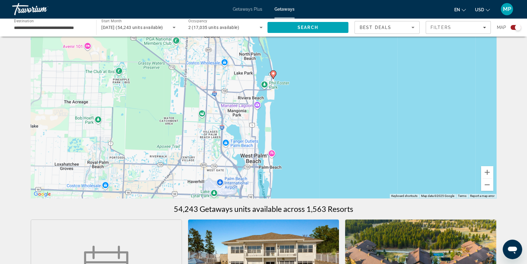
drag, startPoint x: 338, startPoint y: 79, endPoint x: 308, endPoint y: 194, distance: 118.5
click at [307, 195] on div "To activate drag with keyboard, press Alt + Enter. Once in keyboard drag state,…" at bounding box center [264, 106] width 466 height 183
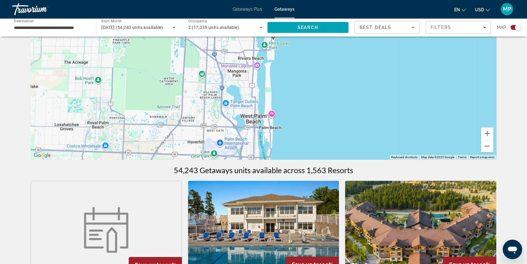
scroll to position [0, 0]
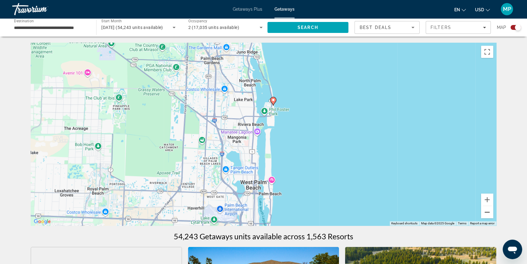
click at [487, 216] on button "Zoom out" at bounding box center [487, 212] width 12 height 12
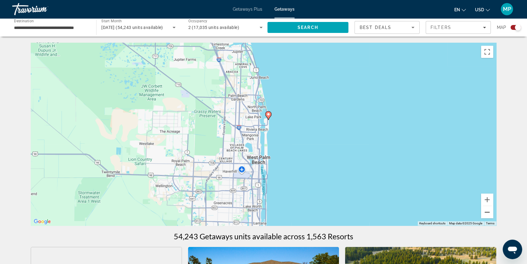
click at [486, 215] on button "Zoom out" at bounding box center [487, 212] width 12 height 12
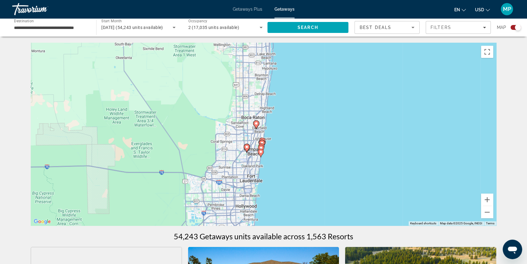
drag, startPoint x: 321, startPoint y: 183, endPoint x: 329, endPoint y: 67, distance: 115.6
click at [329, 67] on div "To activate drag with keyboard, press Alt + Enter. Once in keyboard drag state,…" at bounding box center [264, 134] width 466 height 183
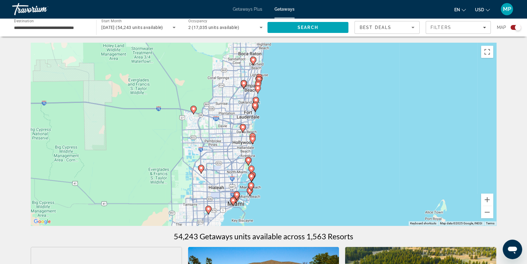
drag, startPoint x: 289, startPoint y: 185, endPoint x: 286, endPoint y: 121, distance: 64.3
click at [286, 121] on div "To activate drag with keyboard, press Alt + Enter. Once in keyboard drag state,…" at bounding box center [264, 134] width 466 height 183
click at [485, 215] on button "Zoom out" at bounding box center [487, 212] width 12 height 12
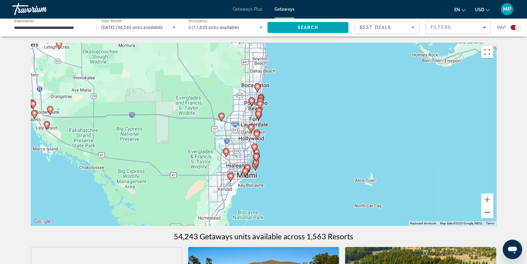
click at [485, 215] on button "Zoom out" at bounding box center [487, 212] width 12 height 12
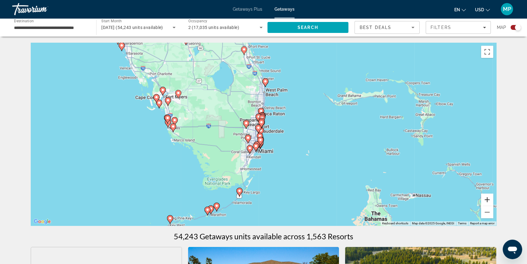
click at [484, 201] on button "Zoom in" at bounding box center [487, 199] width 12 height 12
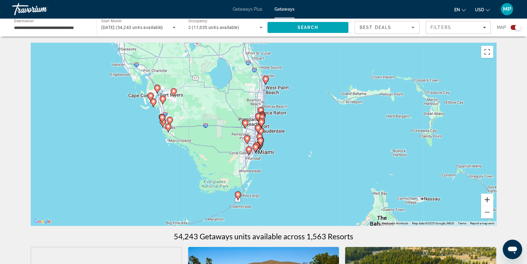
click at [484, 201] on button "Zoom in" at bounding box center [487, 199] width 12 height 12
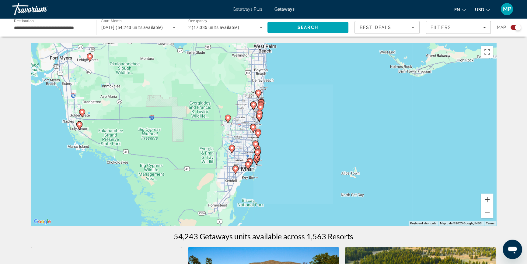
click at [484, 201] on button "Zoom in" at bounding box center [487, 199] width 12 height 12
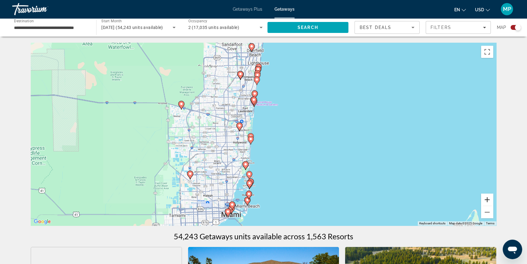
click at [484, 201] on button "Zoom in" at bounding box center [487, 199] width 12 height 12
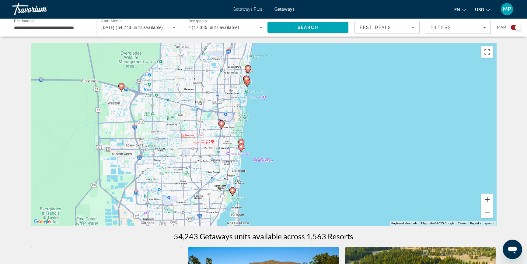
click at [484, 201] on button "Zoom in" at bounding box center [487, 199] width 12 height 12
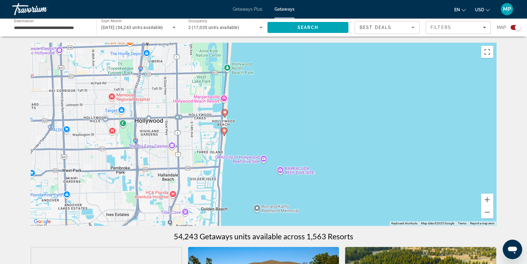
drag, startPoint x: 231, startPoint y: 201, endPoint x: 280, endPoint y: 131, distance: 85.5
click at [280, 131] on div "To activate drag with keyboard, press Alt + Enter. Once in keyboard drag state,…" at bounding box center [264, 134] width 466 height 183
click at [226, 112] on image "Main content" at bounding box center [225, 112] width 4 height 4
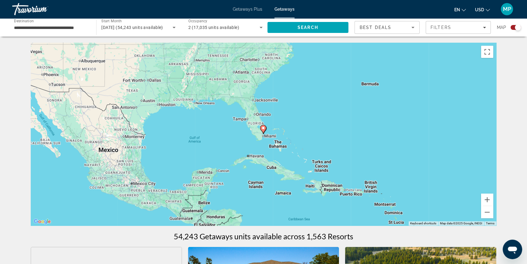
click at [265, 132] on gmp-advanced-marker "Main content" at bounding box center [263, 128] width 6 height 9
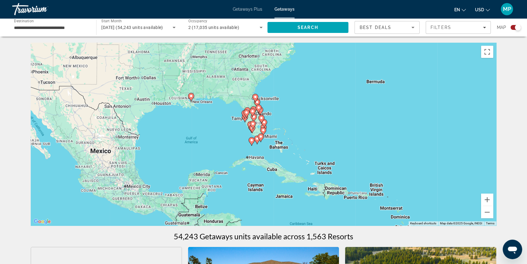
click at [265, 132] on g "Main content" at bounding box center [263, 131] width 6 height 9
type input "**********"
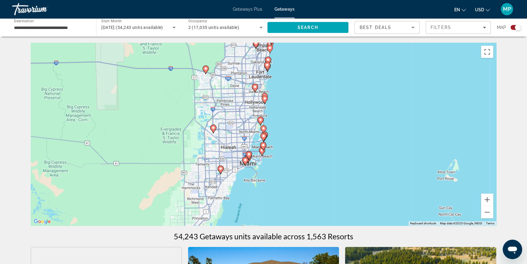
click at [266, 100] on image "Main content" at bounding box center [265, 98] width 4 height 4
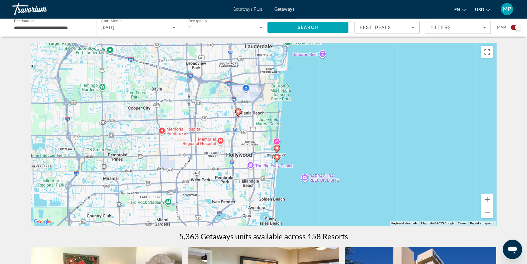
drag, startPoint x: 317, startPoint y: 189, endPoint x: 331, endPoint y: 135, distance: 55.9
click at [331, 135] on div "To activate drag with keyboard, press Alt + Enter. Once in keyboard drag state,…" at bounding box center [264, 134] width 466 height 183
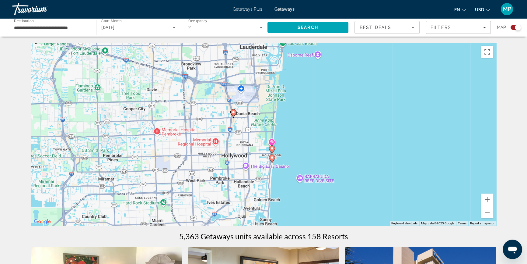
click at [272, 159] on image "Main content" at bounding box center [272, 158] width 4 height 4
click at [272, 156] on image "Main content" at bounding box center [272, 158] width 4 height 4
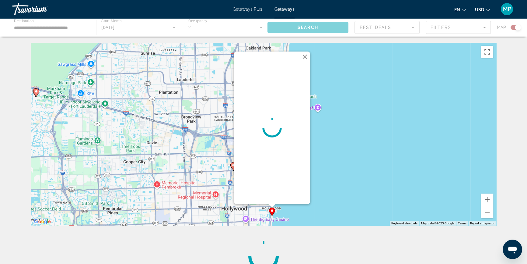
click at [359, 197] on div "To activate drag with keyboard, press Alt + Enter. Once in keyboard drag state,…" at bounding box center [264, 134] width 466 height 183
click at [305, 57] on button "Close" at bounding box center [304, 56] width 9 height 9
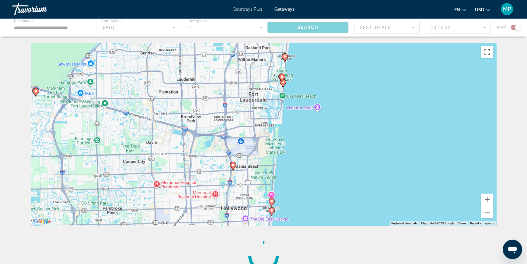
click at [271, 199] on image "Main content" at bounding box center [272, 201] width 4 height 4
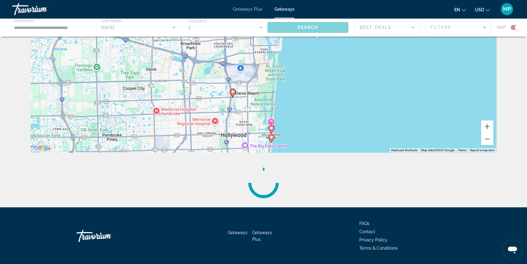
scroll to position [83, 0]
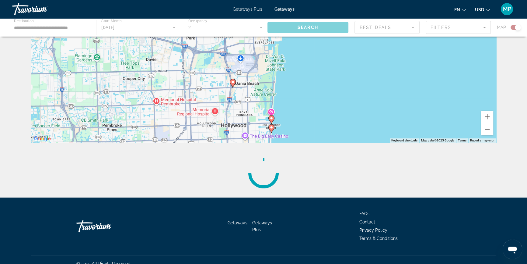
click at [271, 116] on image "Main content" at bounding box center [272, 118] width 4 height 4
click at [271, 117] on image "Main content" at bounding box center [272, 118] width 4 height 4
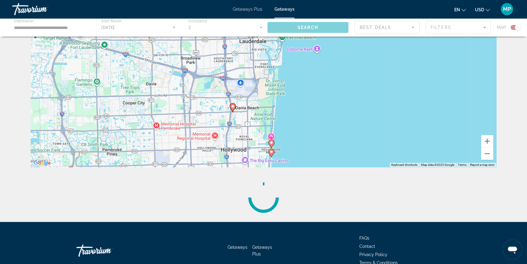
scroll to position [91, 0]
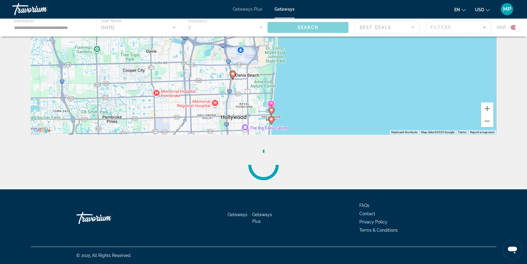
click at [247, 9] on span "Getaways Plus" at bounding box center [248, 9] width 30 height 5
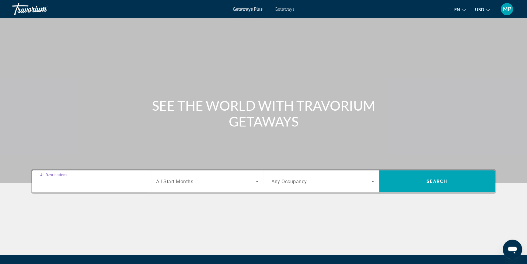
click at [78, 179] on input "Destination All Destinations" at bounding box center [91, 181] width 103 height 7
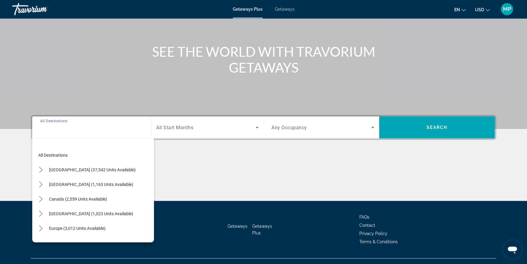
scroll to position [65, 0]
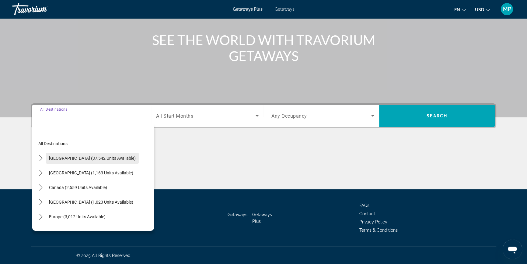
click at [83, 157] on span "United States (37,542 units available)" at bounding box center [92, 158] width 87 height 5
type input "**********"
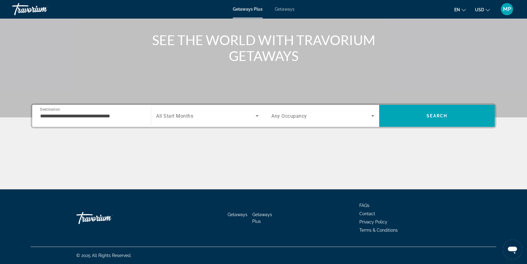
click at [175, 117] on span "All Start Months" at bounding box center [174, 116] width 37 height 6
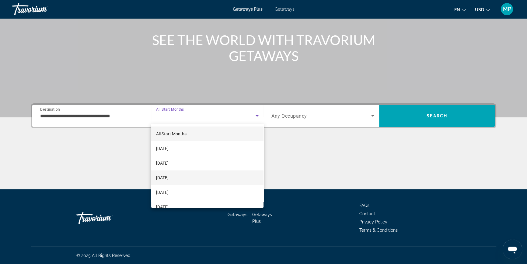
click at [169, 177] on span "December 2025" at bounding box center [162, 177] width 12 height 7
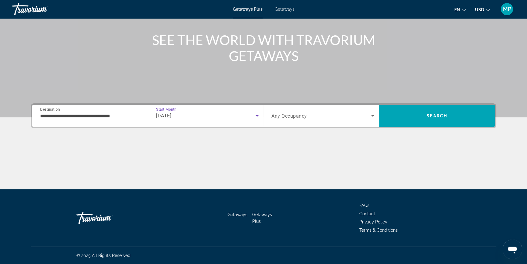
click at [291, 115] on span "Any Occupancy" at bounding box center [289, 116] width 36 height 6
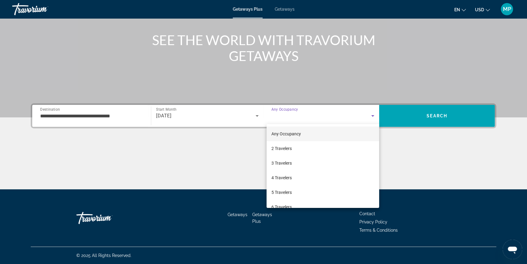
drag, startPoint x: 277, startPoint y: 145, endPoint x: 337, endPoint y: 137, distance: 60.2
click at [280, 144] on mat-option "2 Travelers" at bounding box center [323, 148] width 113 height 15
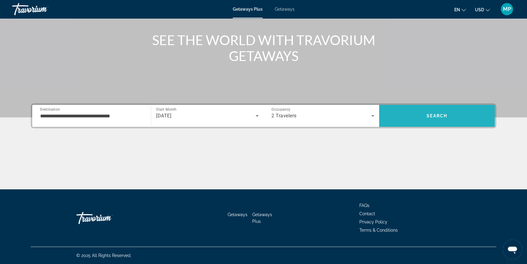
click at [438, 114] on span "Search" at bounding box center [437, 115] width 21 height 5
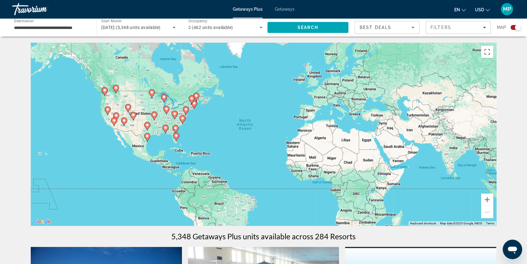
click at [177, 134] on image "Main content" at bounding box center [176, 136] width 4 height 4
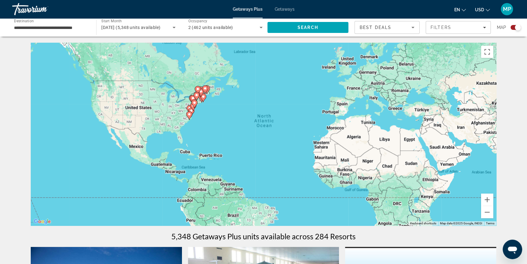
click at [177, 134] on div "To activate drag with keyboard, press Alt + Enter. Once in keyboard drag state,…" at bounding box center [264, 134] width 466 height 183
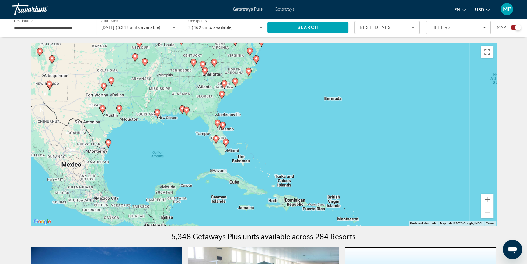
click at [224, 144] on gmp-advanced-marker "Main content" at bounding box center [226, 142] width 6 height 9
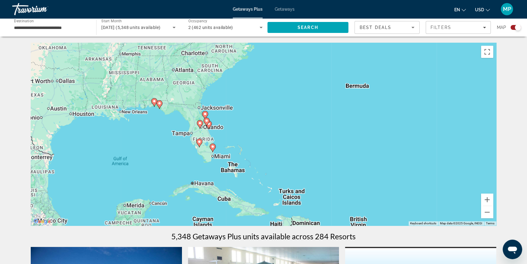
click at [224, 144] on div "To navigate, press the arrow keys. To activate drag with keyboard, press Alt + …" at bounding box center [264, 134] width 466 height 183
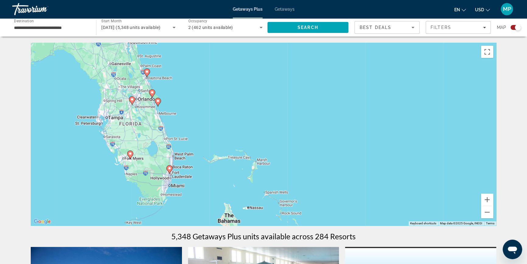
click at [169, 159] on div "To navigate, press the arrow keys. To activate drag with keyboard, press Alt + …" at bounding box center [264, 134] width 466 height 183
click at [170, 159] on div "To navigate, press the arrow keys. To activate drag with keyboard, press Alt + …" at bounding box center [264, 134] width 466 height 183
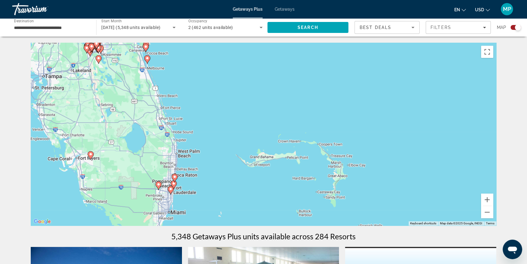
click at [165, 163] on div "To navigate, press the arrow keys. To activate drag with keyboard, press Alt + …" at bounding box center [264, 134] width 466 height 183
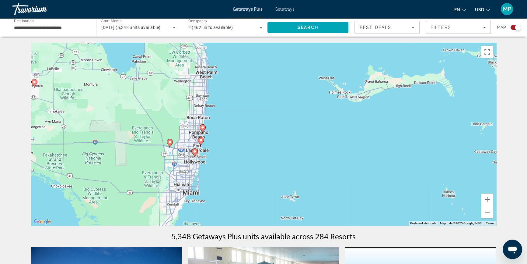
drag, startPoint x: 240, startPoint y: 192, endPoint x: 259, endPoint y: 121, distance: 73.8
click at [259, 121] on div "To navigate, press the arrow keys. To activate drag with keyboard, press Alt + …" at bounding box center [264, 134] width 466 height 183
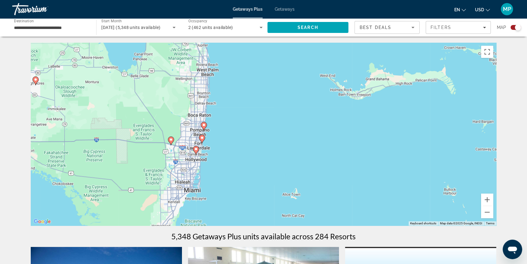
click at [204, 126] on image "Main content" at bounding box center [204, 125] width 4 height 4
type input "**********"
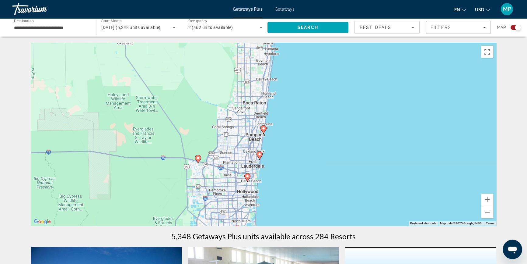
click at [262, 128] on image "Main content" at bounding box center [264, 128] width 4 height 4
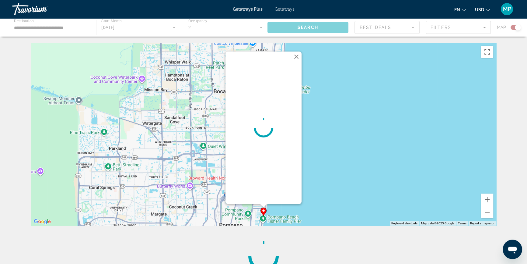
click at [264, 209] on image "Main content" at bounding box center [264, 210] width 4 height 4
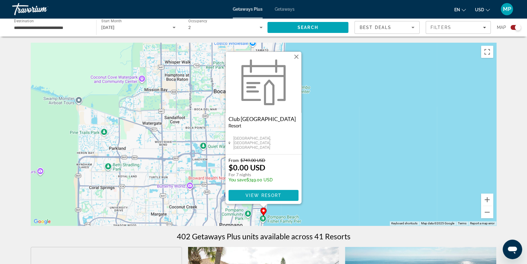
click at [250, 195] on span "View Resort" at bounding box center [264, 195] width 36 height 5
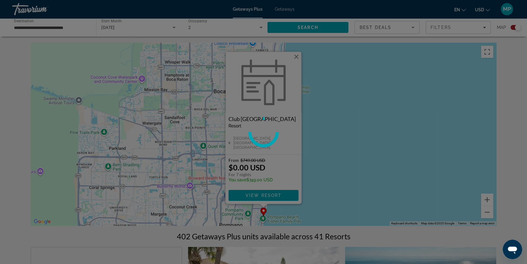
click at [264, 195] on div at bounding box center [263, 132] width 527 height 264
click at [296, 57] on div at bounding box center [263, 132] width 527 height 264
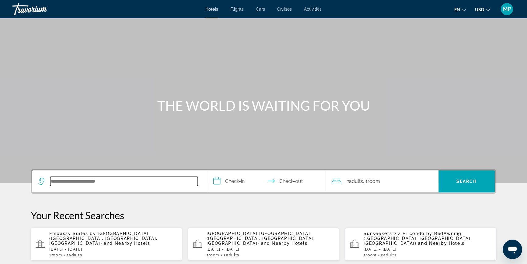
click at [83, 181] on input "Search hotel destination" at bounding box center [124, 181] width 148 height 9
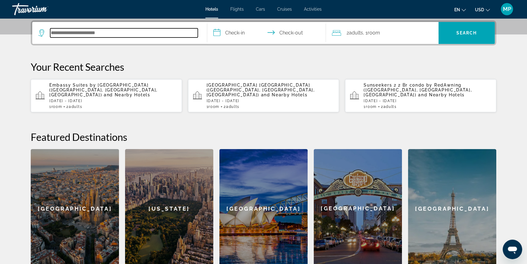
scroll to position [149, 0]
paste input "**********"
click at [148, 32] on input "**********" at bounding box center [124, 32] width 148 height 9
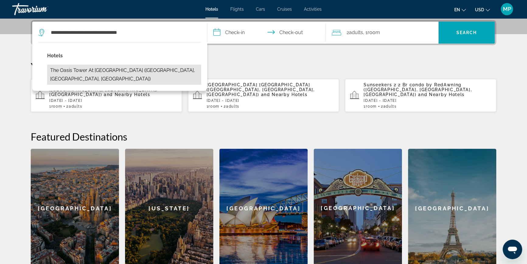
click at [163, 72] on button "The Oasis Tower at [GEOGRAPHIC_DATA] ([GEOGRAPHIC_DATA], [GEOGRAPHIC_DATA], [GE…" at bounding box center [124, 75] width 154 height 20
type input "**********"
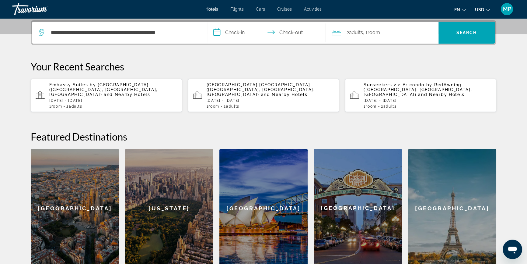
click at [240, 32] on input "**********" at bounding box center [267, 34] width 121 height 24
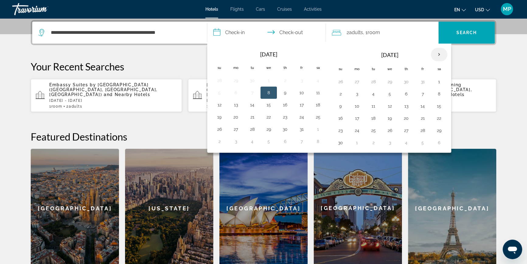
click at [438, 54] on th "Next month" at bounding box center [439, 54] width 16 height 13
click at [407, 106] on button "18" at bounding box center [406, 106] width 10 height 9
click at [338, 115] on button "21" at bounding box center [341, 118] width 10 height 9
type input "**********"
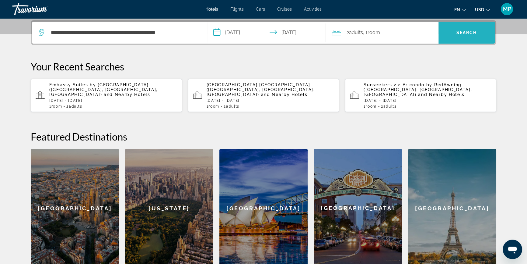
click at [463, 32] on span "Search" at bounding box center [466, 32] width 21 height 5
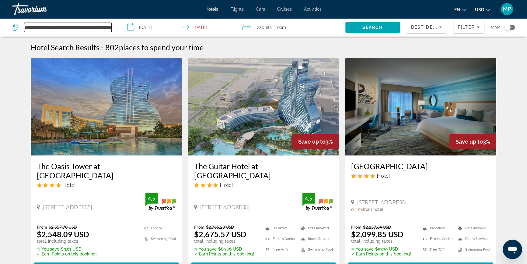
click at [110, 26] on input "**********" at bounding box center [68, 27] width 88 height 9
drag, startPoint x: 111, startPoint y: 26, endPoint x: -27, endPoint y: 9, distance: 139.3
click at [0, 9] on html "**********" at bounding box center [263, 132] width 527 height 264
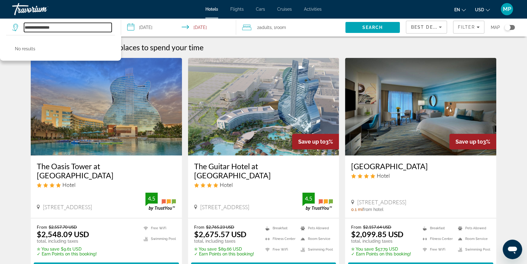
drag, startPoint x: 66, startPoint y: 28, endPoint x: 9, endPoint y: 21, distance: 57.3
click at [9, 21] on app-destination-search "**********" at bounding box center [60, 27] width 121 height 18
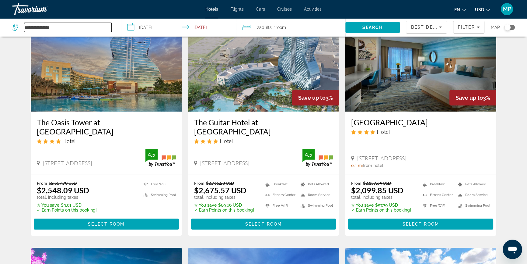
scroll to position [27, 0]
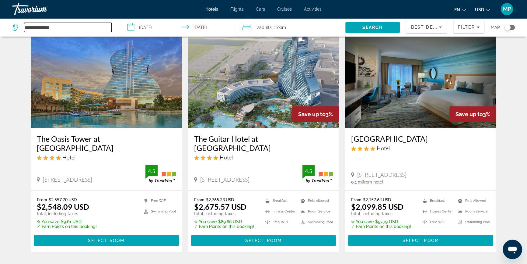
type input "**********"
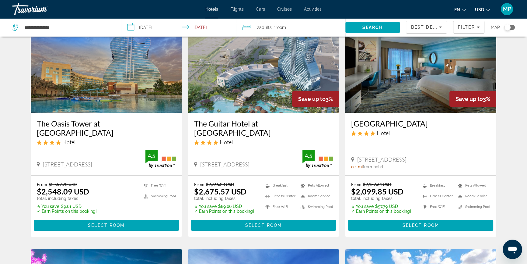
scroll to position [0, 0]
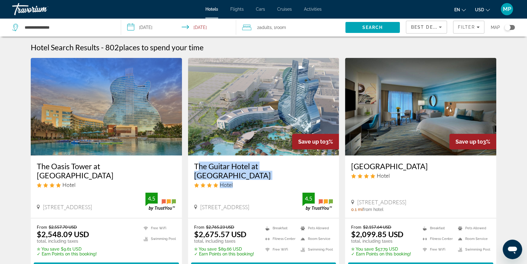
drag, startPoint x: 193, startPoint y: 167, endPoint x: 323, endPoint y: 170, distance: 129.7
click at [327, 174] on div "The Guitar Hotel at [GEOGRAPHIC_DATA] Hotel [STREET_ADDRESS] 0 mi from hotel 4.5" at bounding box center [263, 186] width 151 height 62
copy div "The Guitar Hotel at [GEOGRAPHIC_DATA]"
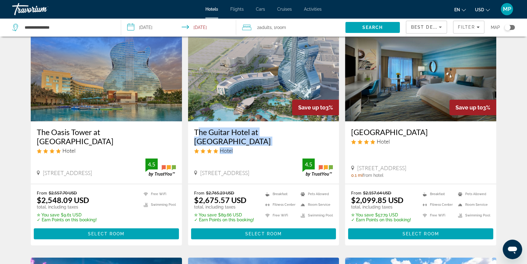
scroll to position [27, 0]
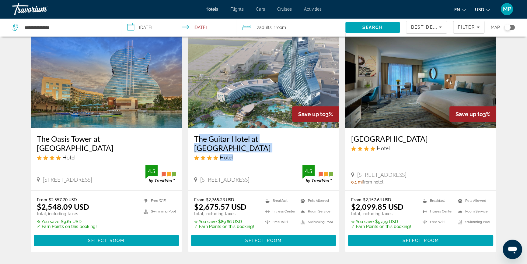
click at [248, 144] on div "The Guitar Hotel at [GEOGRAPHIC_DATA] Hotel" at bounding box center [263, 149] width 139 height 31
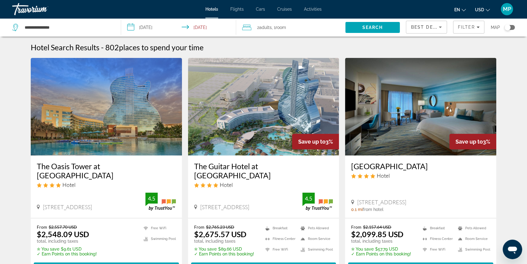
scroll to position [0, 0]
click at [154, 26] on input "**********" at bounding box center [179, 28] width 117 height 20
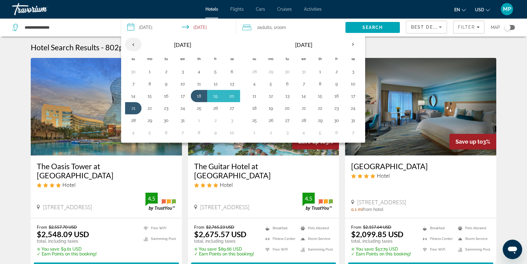
click at [135, 44] on th "Previous month" at bounding box center [133, 44] width 16 height 13
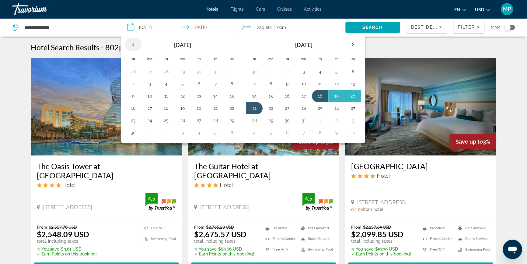
click at [135, 44] on th "Previous month" at bounding box center [133, 44] width 16 height 13
click at [231, 83] on button "11" at bounding box center [232, 82] width 10 height 9
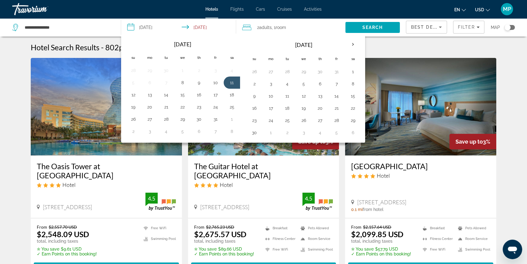
click at [134, 94] on button "12" at bounding box center [133, 94] width 10 height 9
type input "**********"
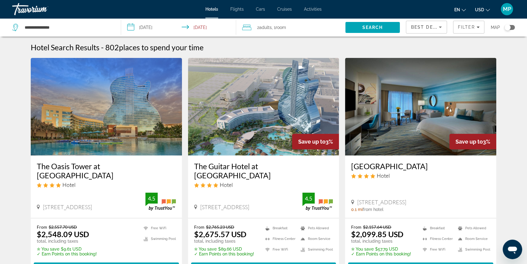
click at [152, 28] on input "**********" at bounding box center [179, 28] width 117 height 20
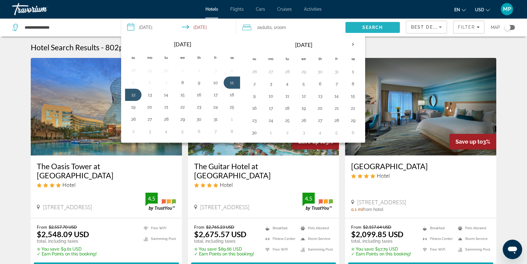
click at [375, 25] on span "Search" at bounding box center [372, 27] width 21 height 5
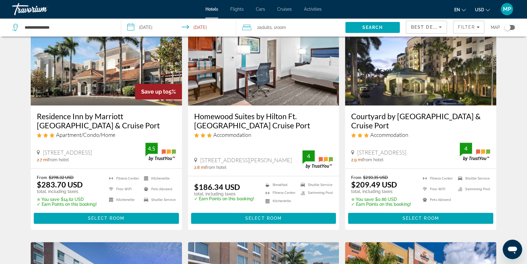
scroll to position [274, 0]
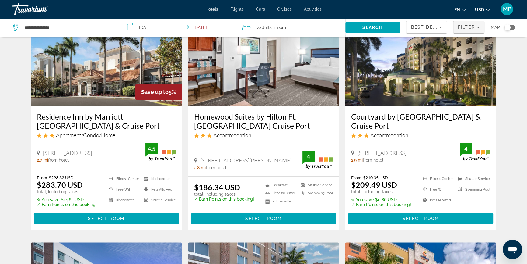
click at [473, 29] on span "Filter" at bounding box center [466, 27] width 17 height 5
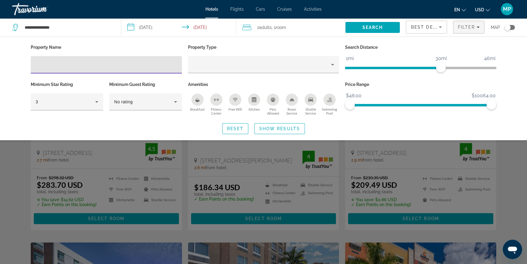
click at [63, 65] on input "Hotel Filters" at bounding box center [107, 64] width 142 height 7
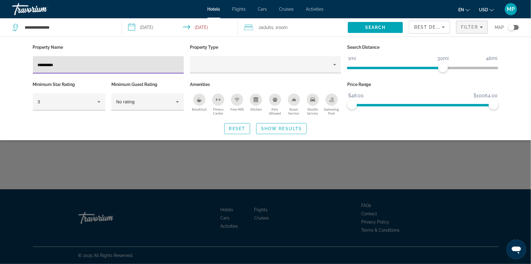
click at [62, 69] on div "**********" at bounding box center [109, 64] width 142 height 17
drag, startPoint x: 63, startPoint y: 64, endPoint x: 87, endPoint y: 59, distance: 24.9
click at [0, 53] on html "**********" at bounding box center [265, 132] width 531 height 264
type input "******"
drag, startPoint x: 56, startPoint y: 63, endPoint x: 28, endPoint y: 61, distance: 28.4
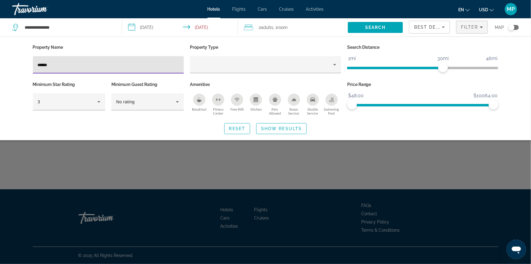
click at [28, 61] on div "Property Name ****** Property Type Search Distance 1mi 46mi 30mi Minimum Star R…" at bounding box center [266, 88] width 490 height 91
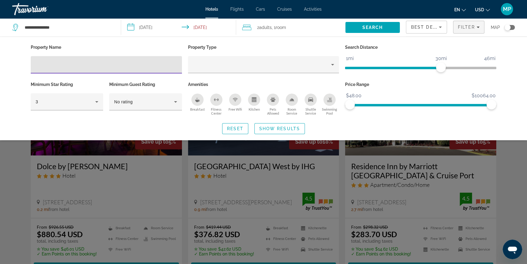
click at [57, 63] on input "Hotel Filters" at bounding box center [107, 64] width 142 height 7
paste input "**********"
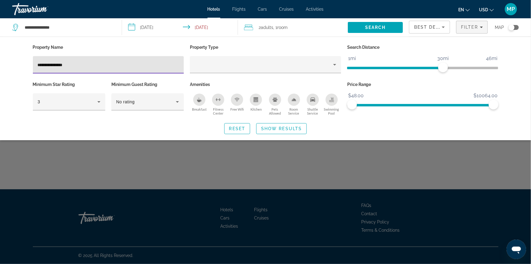
type input "**********"
click at [68, 28] on input "**********" at bounding box center [68, 27] width 89 height 9
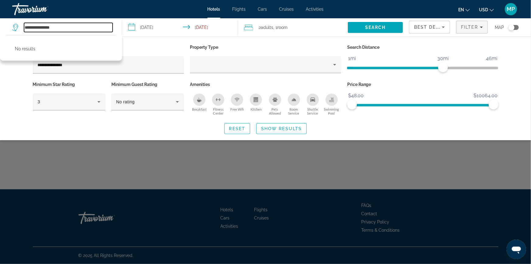
drag, startPoint x: 67, startPoint y: 26, endPoint x: -102, endPoint y: 16, distance: 168.7
click at [0, 16] on html "**********" at bounding box center [265, 132] width 531 height 264
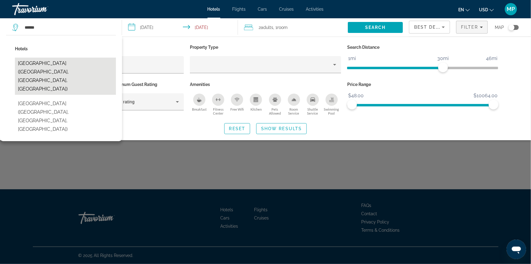
click at [49, 64] on button "[GEOGRAPHIC_DATA] ([GEOGRAPHIC_DATA], [GEOGRAPHIC_DATA], [GEOGRAPHIC_DATA])" at bounding box center [65, 76] width 101 height 37
type input "**********"
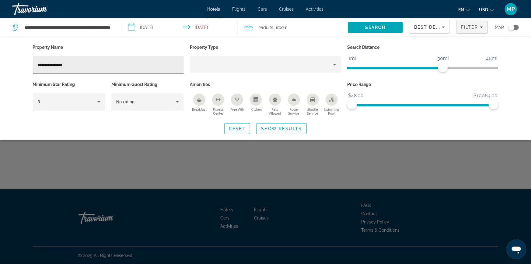
click at [105, 64] on input "**********" at bounding box center [109, 64] width 142 height 7
click at [283, 128] on span "Show Results" at bounding box center [281, 128] width 41 height 5
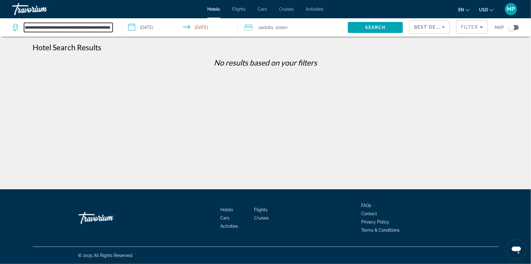
click at [59, 22] on div "**********" at bounding box center [63, 27] width 103 height 18
click at [34, 8] on div "Travorium" at bounding box center [42, 9] width 61 height 16
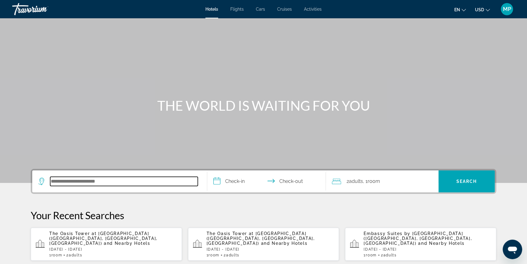
click at [79, 182] on input "Search hotel destination" at bounding box center [124, 181] width 148 height 9
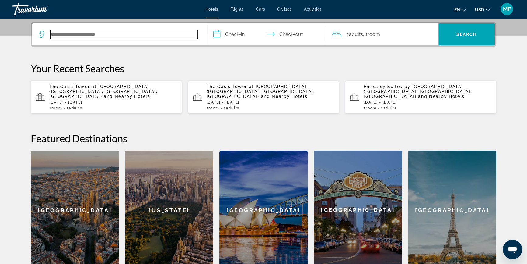
scroll to position [149, 0]
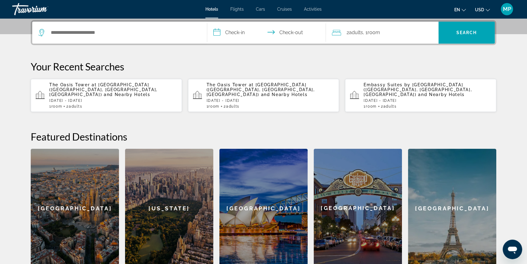
click at [114, 92] on span "and Nearby Hotels" at bounding box center [127, 94] width 47 height 5
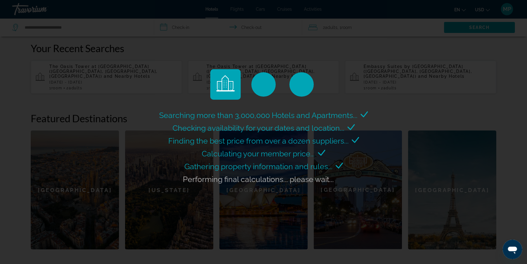
scroll to position [176, 0]
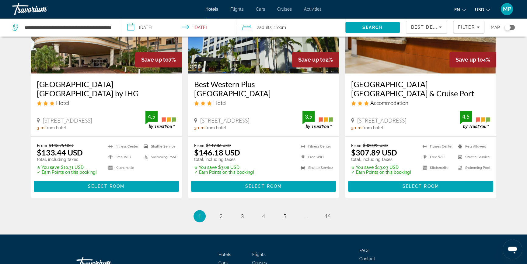
scroll to position [827, 0]
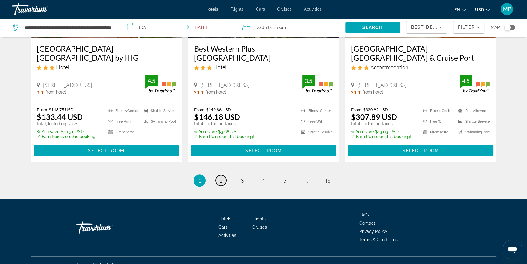
click at [220, 177] on span "2" at bounding box center [220, 180] width 3 height 7
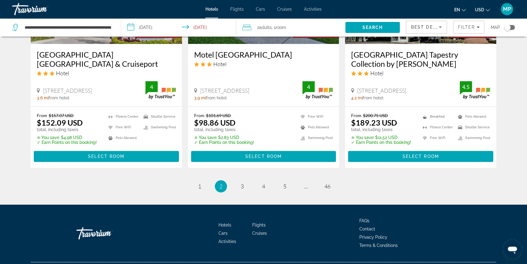
scroll to position [827, 0]
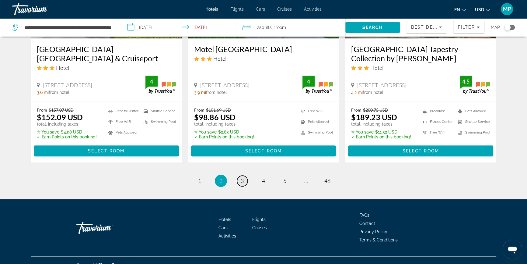
click at [243, 177] on span "3" at bounding box center [242, 180] width 3 height 7
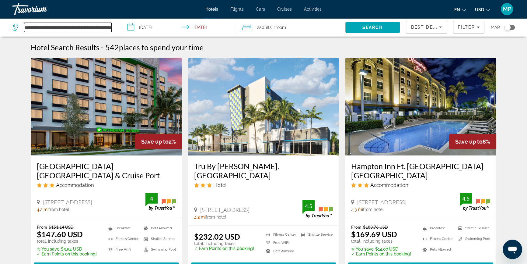
click at [92, 24] on input "**********" at bounding box center [68, 27] width 88 height 9
click at [100, 25] on input "**********" at bounding box center [68, 27] width 88 height 9
drag, startPoint x: 98, startPoint y: 26, endPoint x: -40, endPoint y: 15, distance: 138.9
click at [0, 15] on html "**********" at bounding box center [263, 132] width 527 height 264
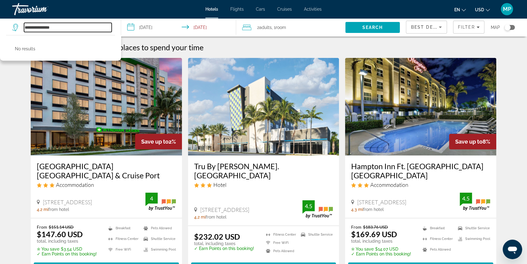
click at [63, 26] on input "**********" at bounding box center [68, 27] width 88 height 9
type input "**********"
click at [156, 27] on input "**********" at bounding box center [179, 28] width 117 height 20
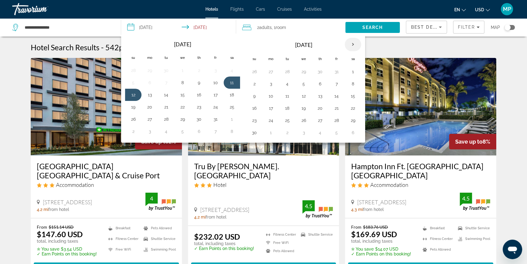
click at [352, 46] on th "Next month" at bounding box center [353, 44] width 16 height 13
click at [337, 95] on button "19" at bounding box center [337, 96] width 10 height 9
click at [253, 107] on button "21" at bounding box center [255, 108] width 10 height 9
type input "**********"
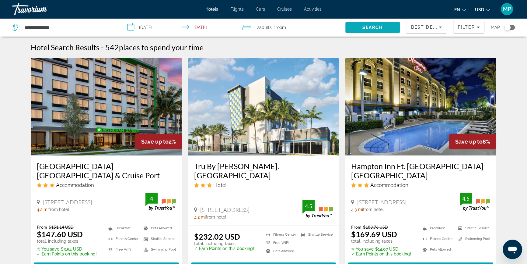
click at [375, 28] on span "Search" at bounding box center [372, 27] width 21 height 5
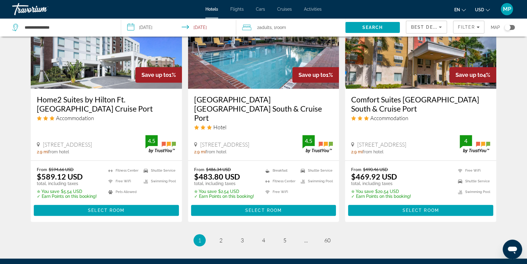
scroll to position [818, 0]
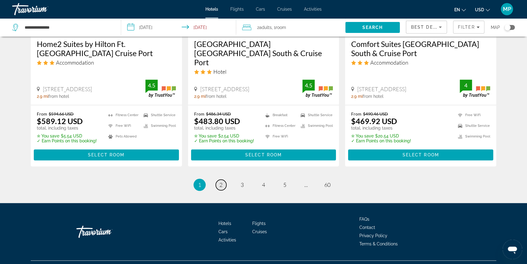
click at [220, 181] on span "2" at bounding box center [220, 184] width 3 height 7
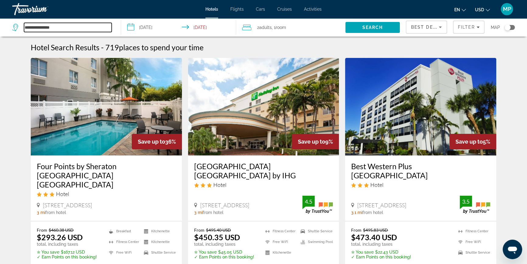
click at [63, 27] on input "**********" at bounding box center [68, 27] width 88 height 9
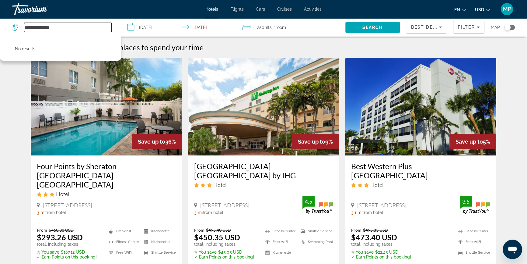
drag, startPoint x: 62, startPoint y: 27, endPoint x: -46, endPoint y: 18, distance: 107.8
click at [0, 18] on html "**********" at bounding box center [263, 132] width 527 height 264
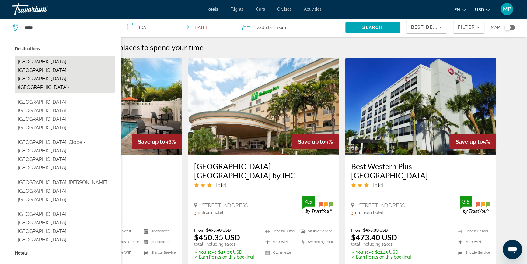
click at [78, 59] on button "[GEOGRAPHIC_DATA], [GEOGRAPHIC_DATA], [GEOGRAPHIC_DATA] ([GEOGRAPHIC_DATA])" at bounding box center [65, 74] width 100 height 37
type input "**********"
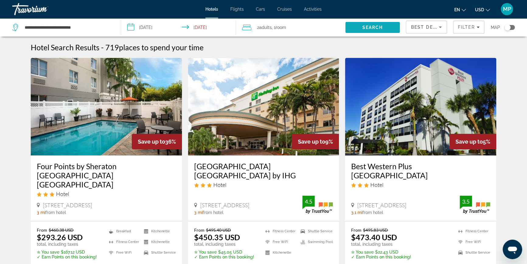
click at [366, 27] on span "Search" at bounding box center [372, 27] width 21 height 5
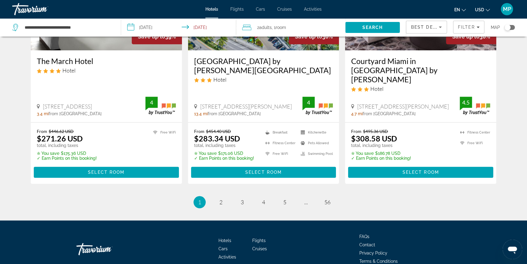
scroll to position [819, 0]
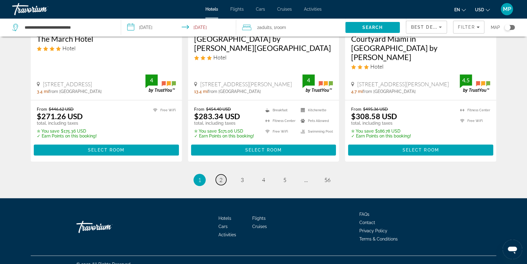
click at [219, 176] on span "2" at bounding box center [220, 179] width 3 height 7
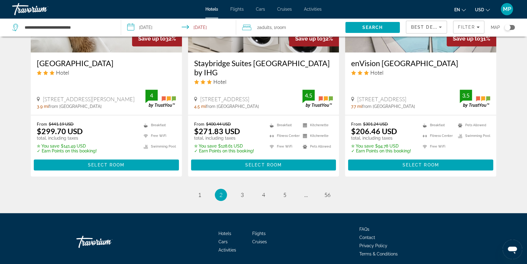
scroll to position [818, 0]
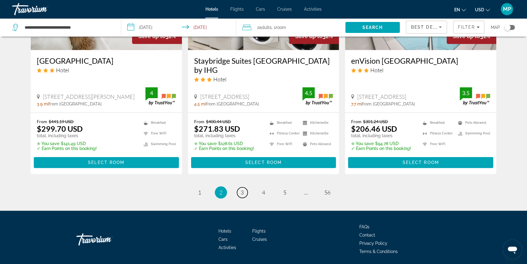
click at [243, 189] on span "3" at bounding box center [242, 192] width 3 height 7
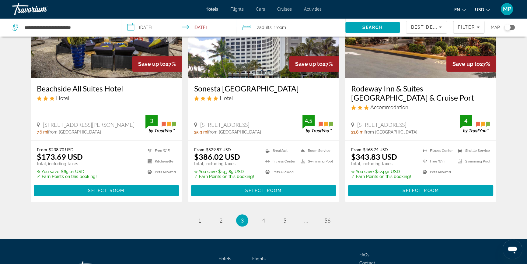
scroll to position [827, 0]
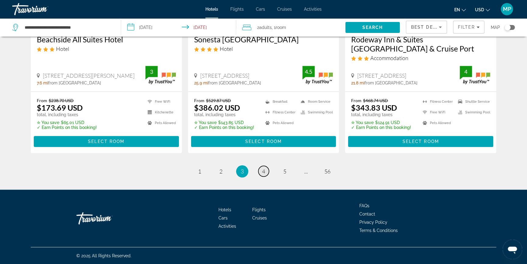
click at [263, 169] on span "4" at bounding box center [263, 171] width 3 height 7
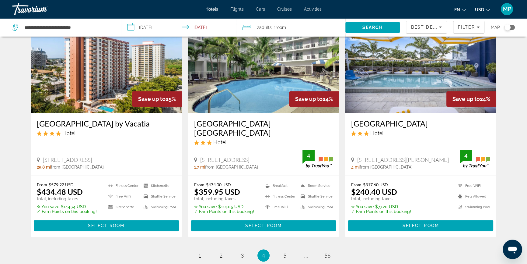
scroll to position [810, 0]
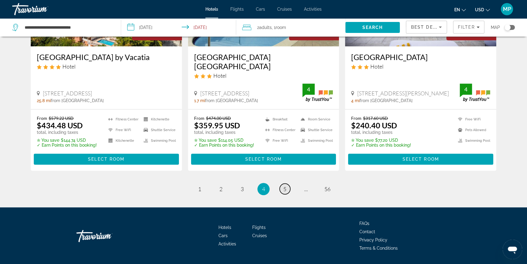
click at [284, 185] on span "5" at bounding box center [284, 188] width 3 height 7
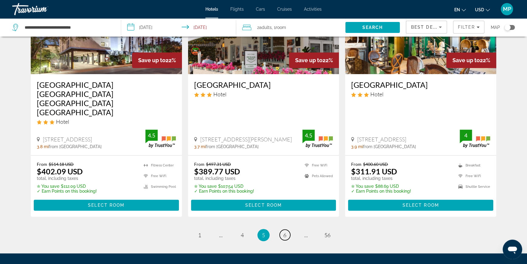
scroll to position [800, 0]
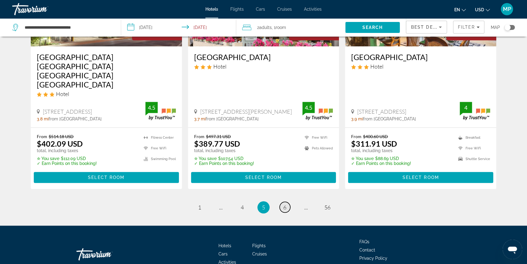
click at [286, 204] on span "6" at bounding box center [284, 207] width 3 height 7
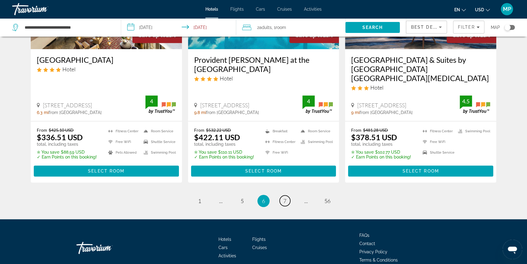
scroll to position [763, 0]
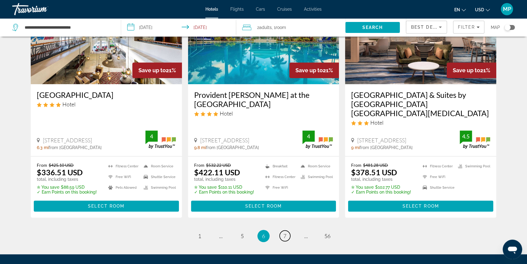
click at [283, 232] on span "7" at bounding box center [284, 235] width 3 height 7
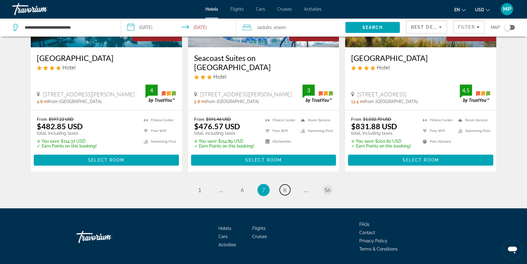
scroll to position [809, 0]
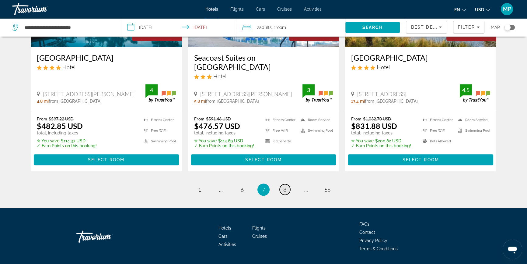
click at [286, 186] on span "8" at bounding box center [284, 189] width 3 height 7
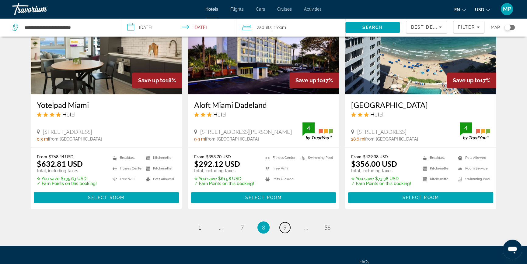
scroll to position [775, 0]
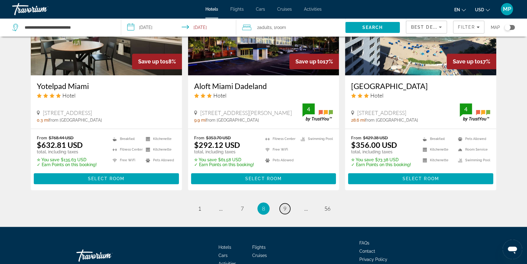
click at [285, 207] on span "9" at bounding box center [284, 208] width 3 height 7
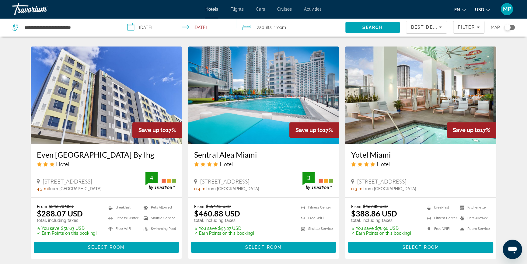
scroll to position [442, 0]
